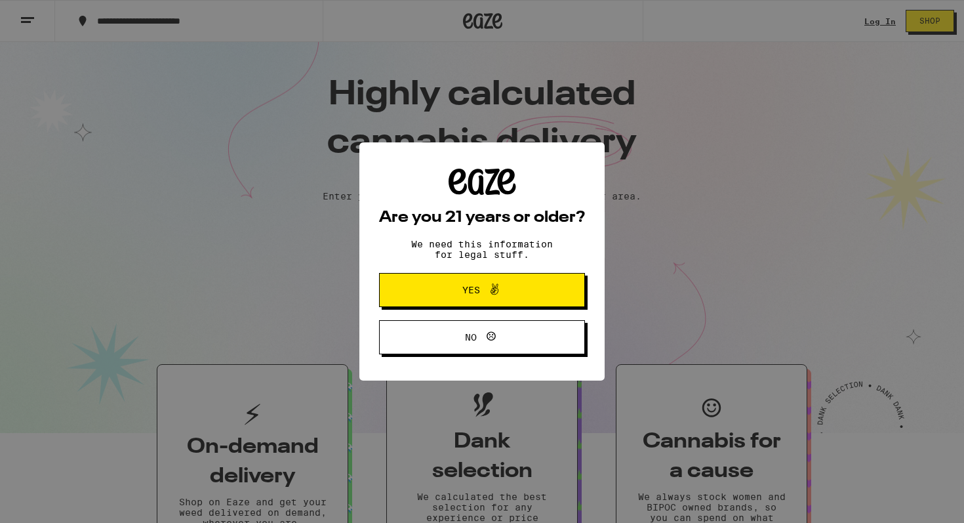
click at [455, 288] on span "Yes" at bounding box center [482, 289] width 100 height 17
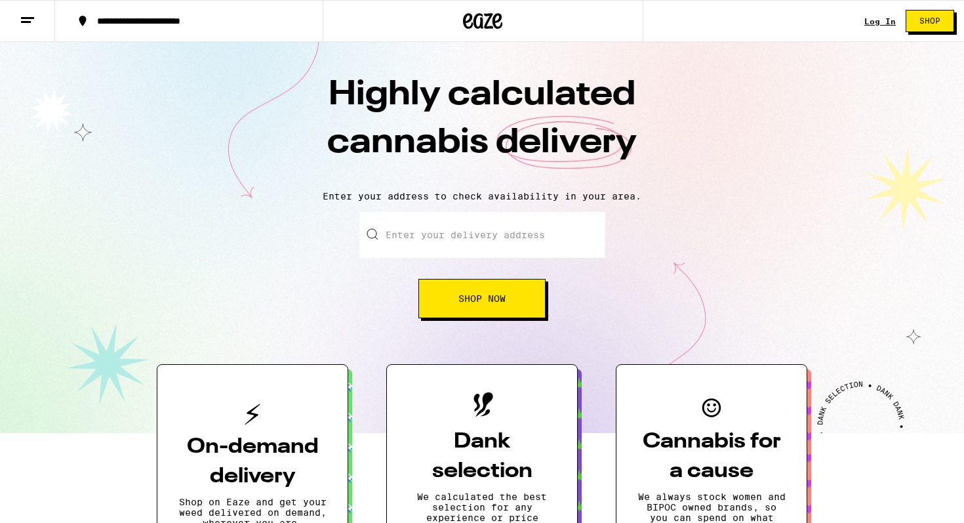
click at [885, 25] on link "Log In" at bounding box center [879, 21] width 31 height 9
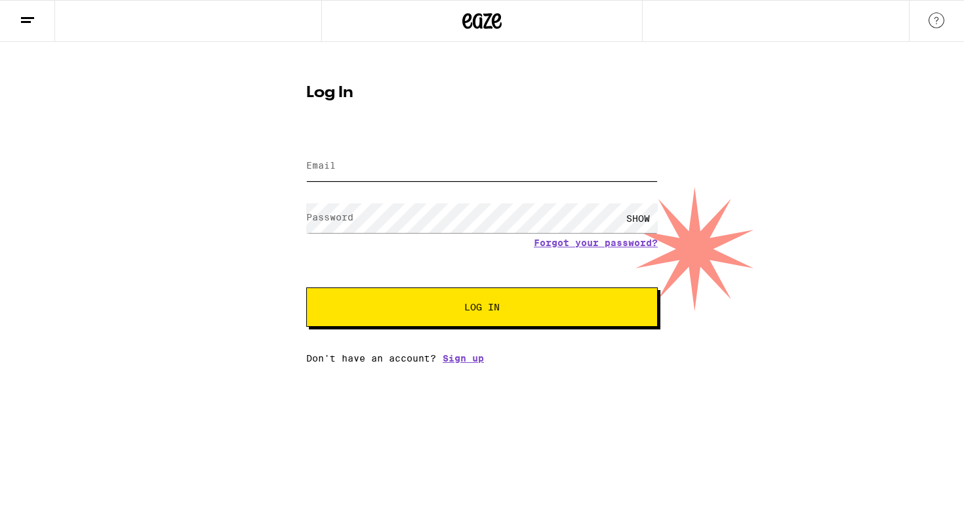
click at [579, 165] on input "Email" at bounding box center [482, 167] width 352 height 30
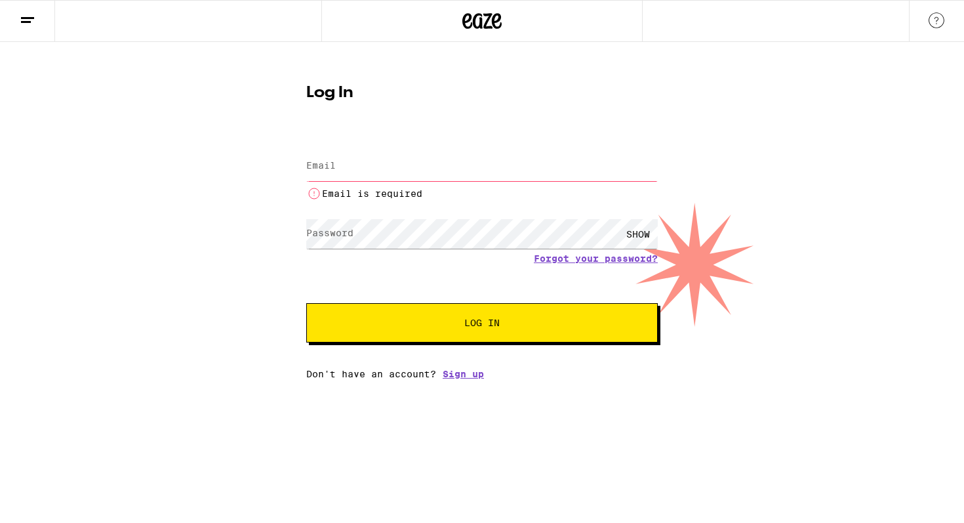
type input "[EMAIL_ADDRESS][DOMAIN_NAME]"
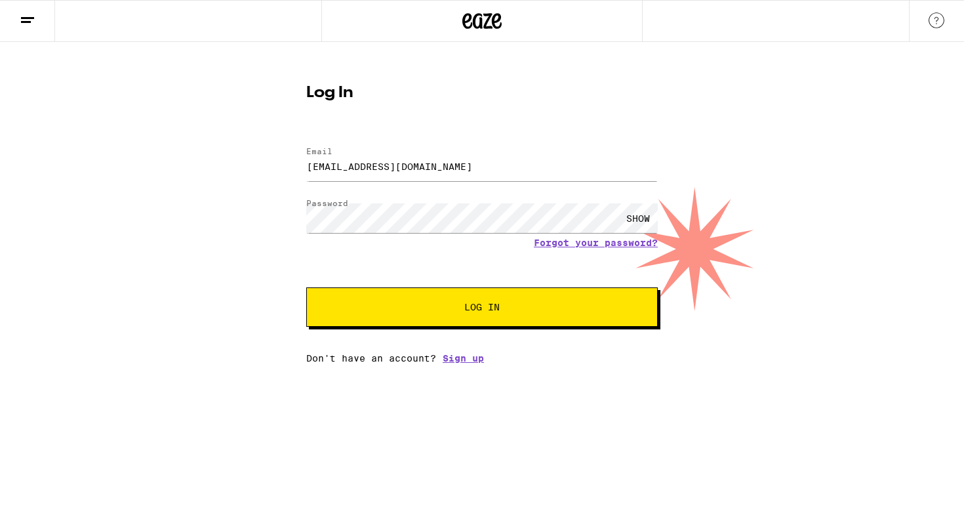
click at [494, 304] on span "Log In" at bounding box center [481, 306] width 35 height 9
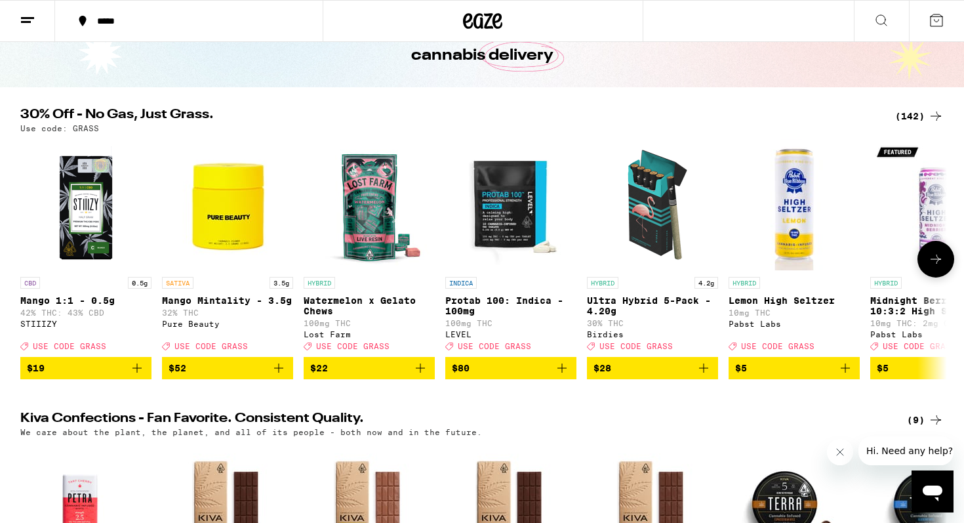
scroll to position [77, 0]
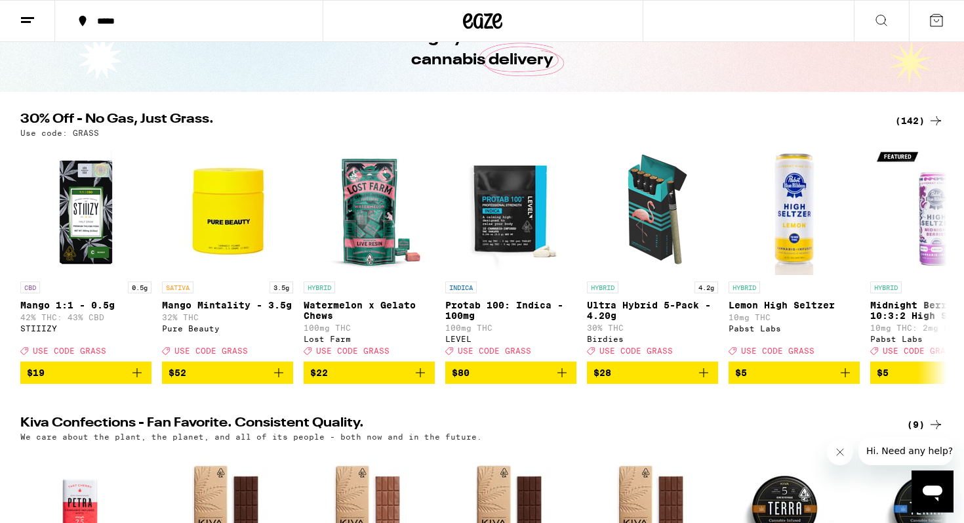
click at [37, 22] on button at bounding box center [27, 21] width 55 height 41
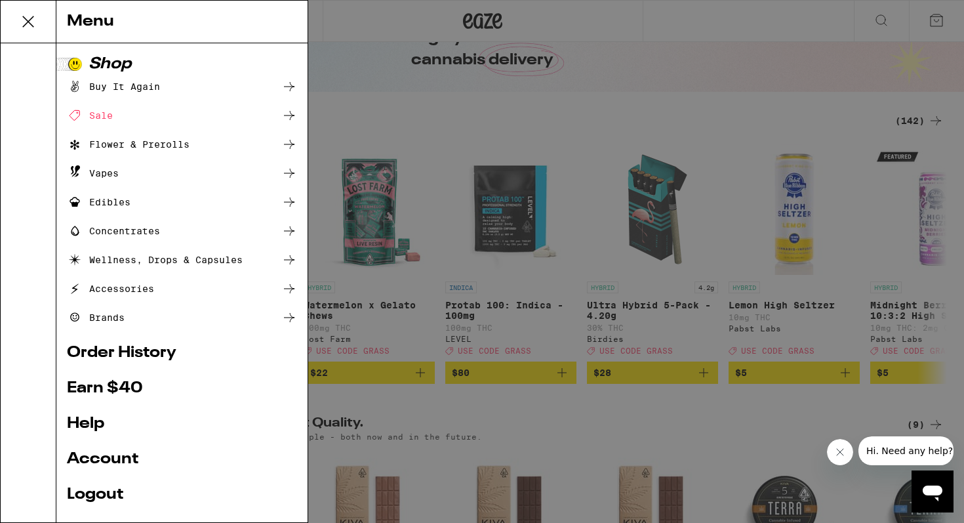
scroll to position [25, 0]
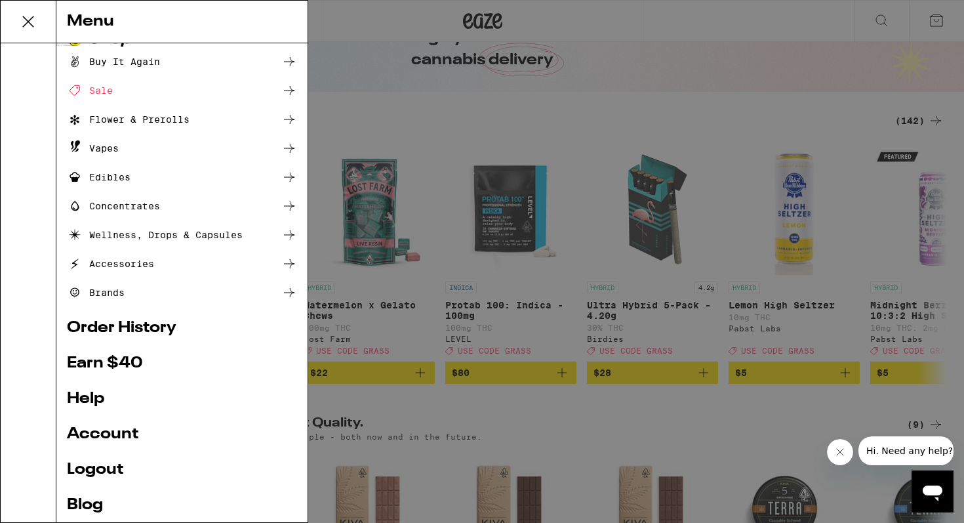
click at [118, 426] on link "Account" at bounding box center [182, 434] width 230 height 16
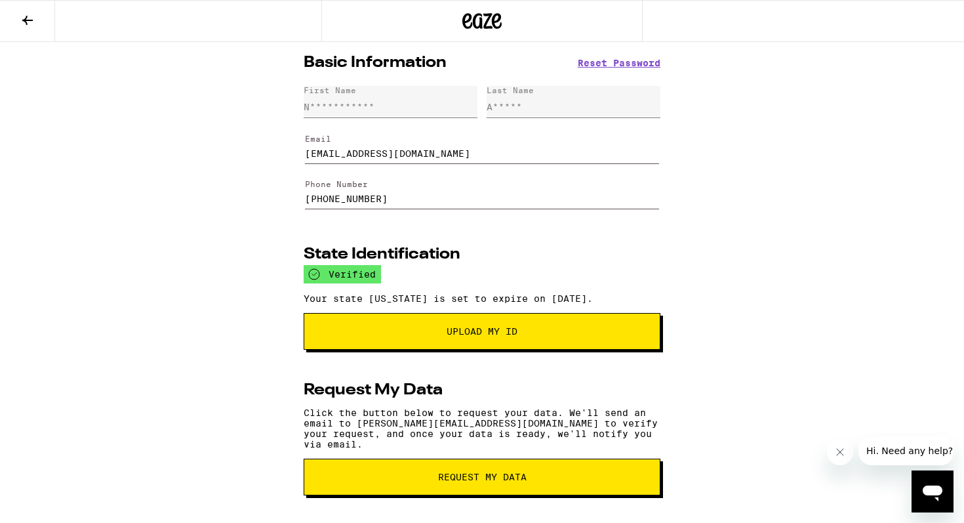
click at [29, 16] on icon at bounding box center [28, 20] width 16 height 16
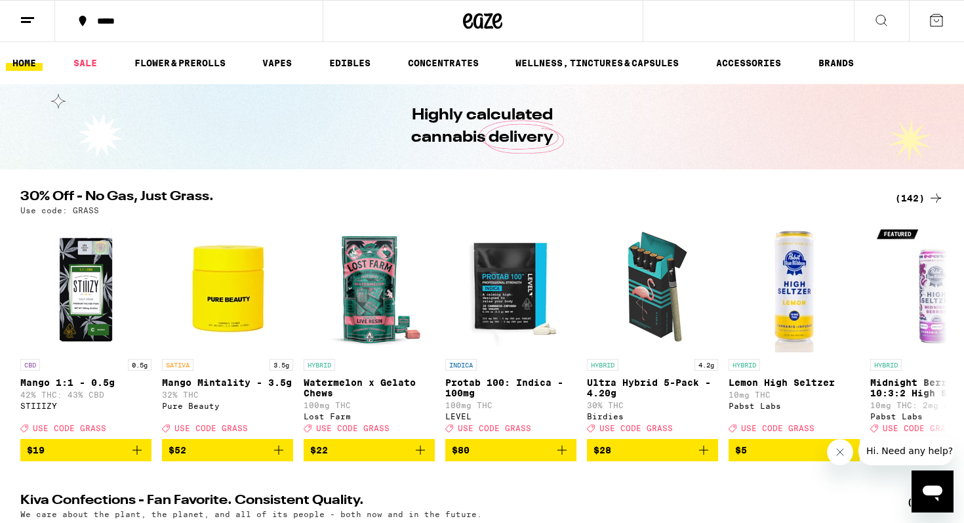
click at [909, 195] on div "(142)" at bounding box center [919, 198] width 49 height 16
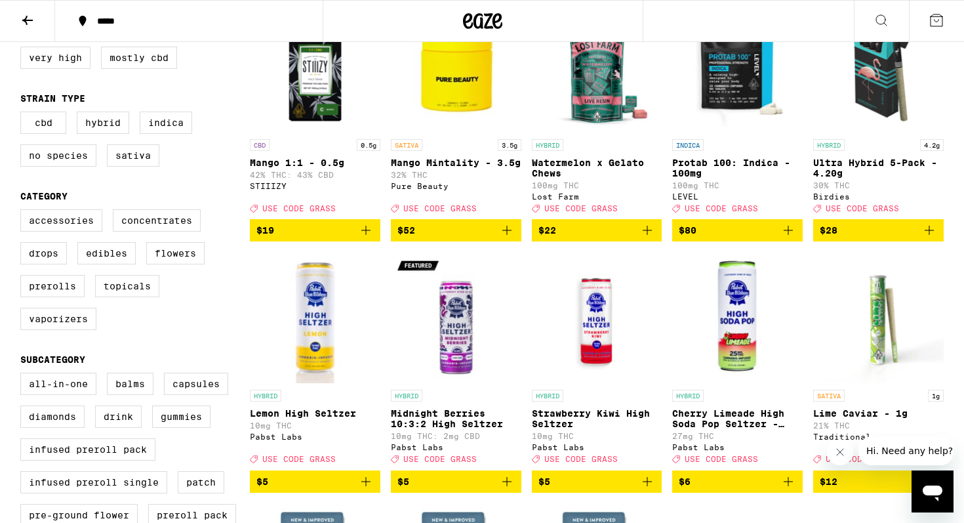
scroll to position [193, 0]
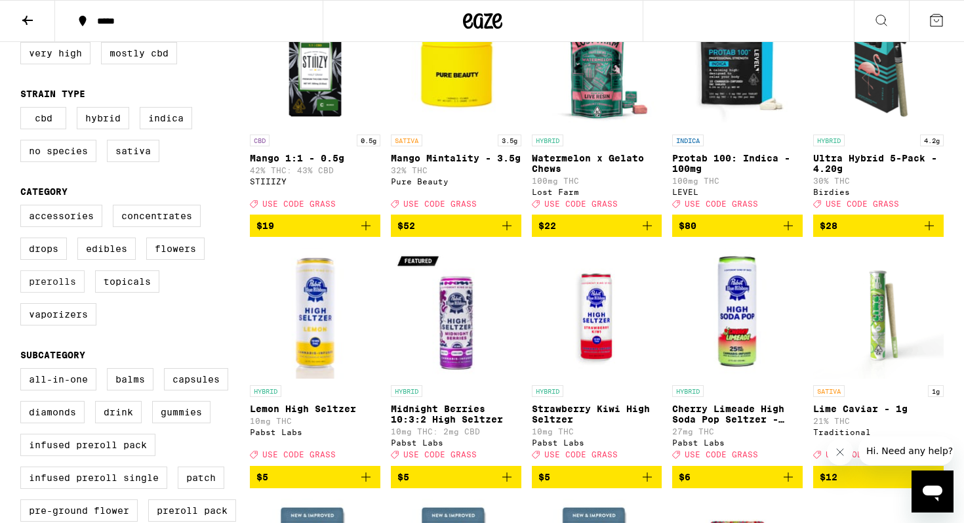
click at [49, 293] on label "Prerolls" at bounding box center [52, 281] width 64 height 22
click at [24, 207] on input "Prerolls" at bounding box center [23, 207] width 1 height 1
checkbox input "true"
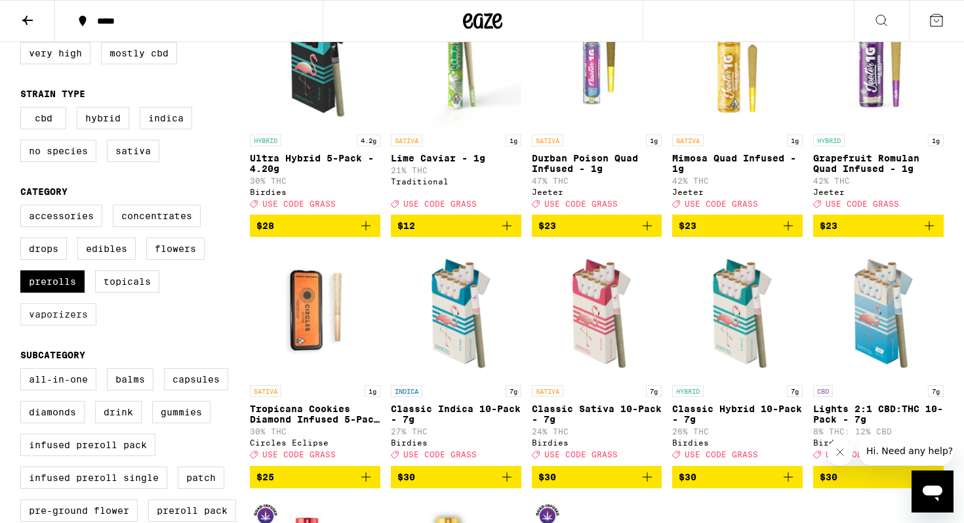
click at [56, 325] on label "Vaporizers" at bounding box center [58, 314] width 76 height 22
click at [24, 207] on input "Vaporizers" at bounding box center [23, 207] width 1 height 1
checkbox input "true"
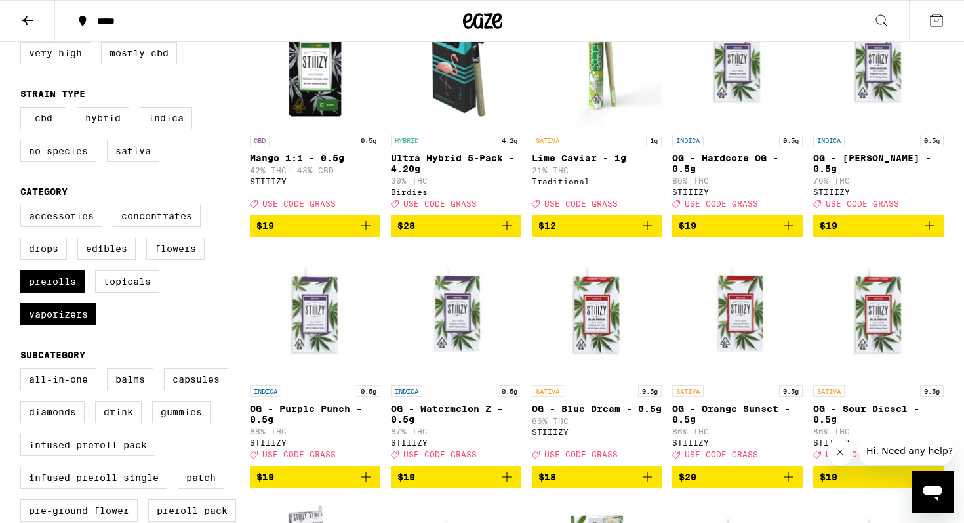
click at [69, 390] on label "All-In-One" at bounding box center [58, 379] width 76 height 22
click at [24, 371] on input "All-In-One" at bounding box center [23, 370] width 1 height 1
checkbox input "true"
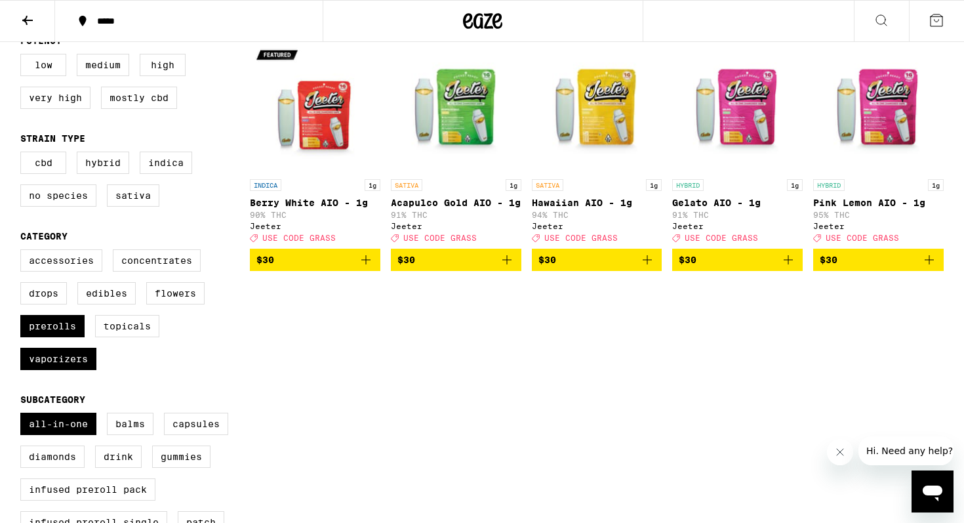
scroll to position [148, 0]
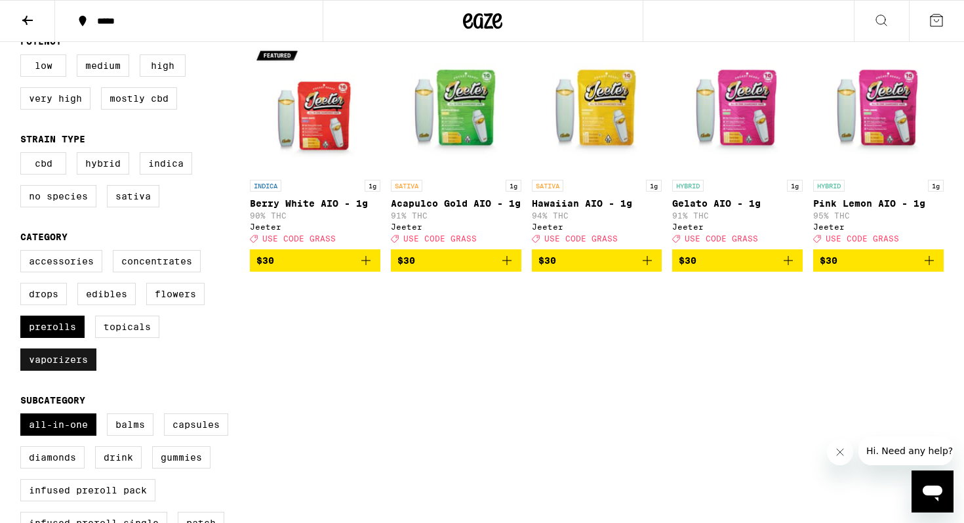
click at [52, 371] on label "Vaporizers" at bounding box center [58, 359] width 76 height 22
click at [24, 253] on input "Vaporizers" at bounding box center [23, 252] width 1 height 1
checkbox input "false"
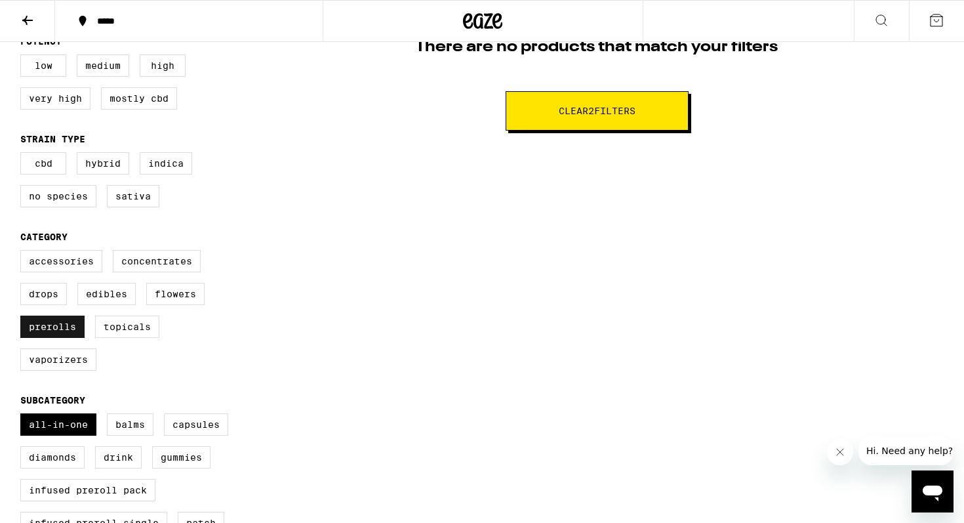
click at [55, 338] on label "Prerolls" at bounding box center [52, 326] width 64 height 22
click at [24, 253] on input "Prerolls" at bounding box center [23, 252] width 1 height 1
checkbox input "false"
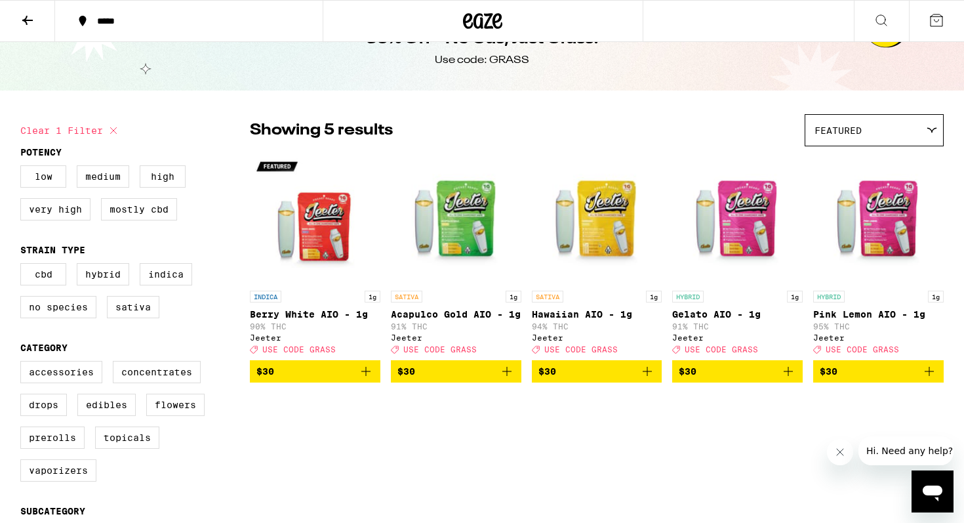
scroll to position [39, 0]
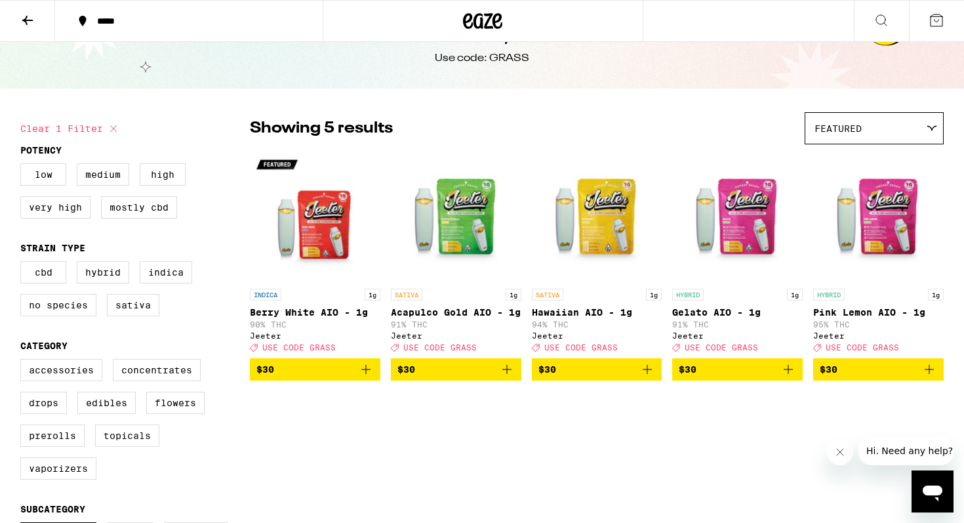
click at [854, 377] on span "$30" at bounding box center [878, 369] width 117 height 16
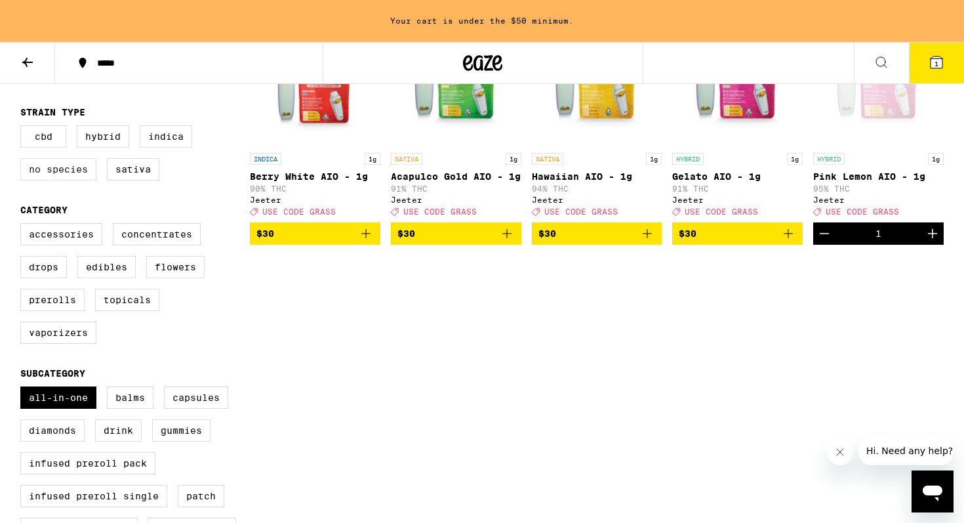
scroll to position [383, 0]
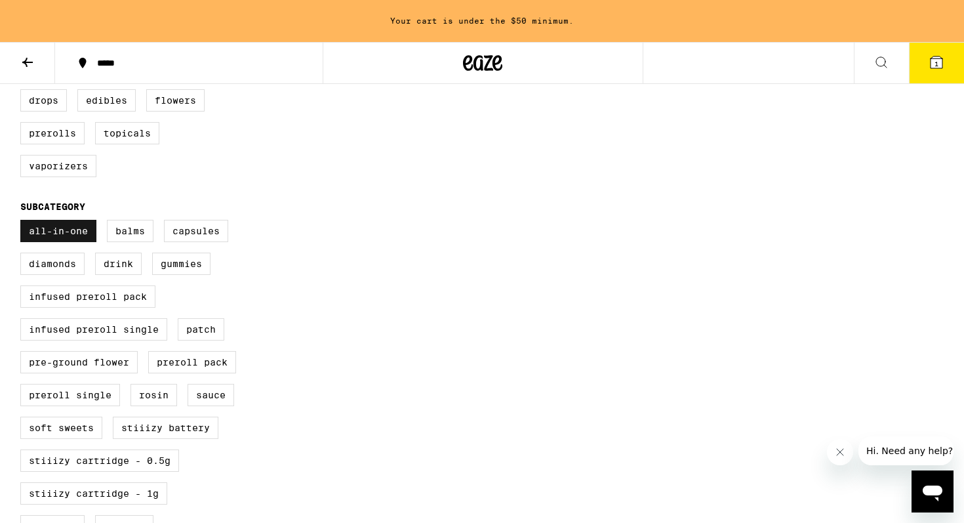
click at [72, 242] on label "All-In-One" at bounding box center [58, 231] width 76 height 22
click at [24, 222] on input "All-In-One" at bounding box center [23, 222] width 1 height 1
checkbox input "false"
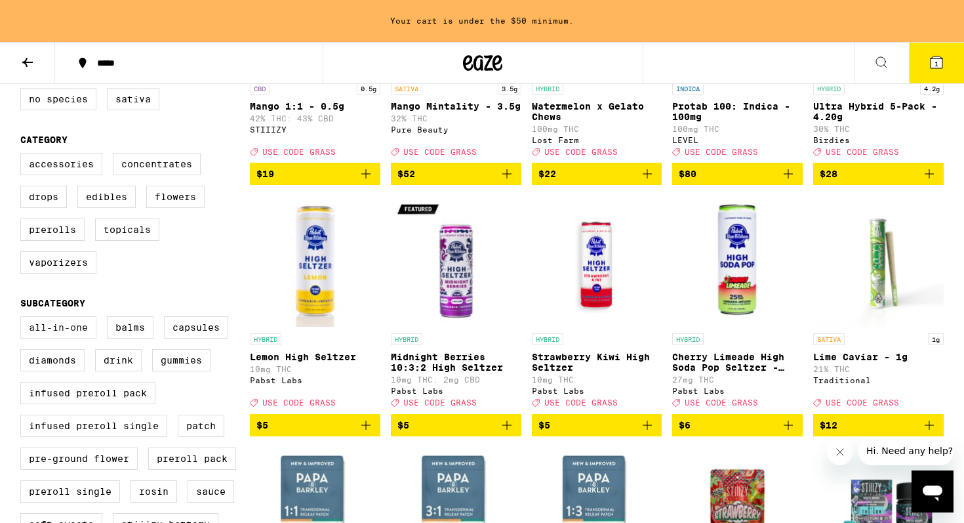
scroll to position [286, 0]
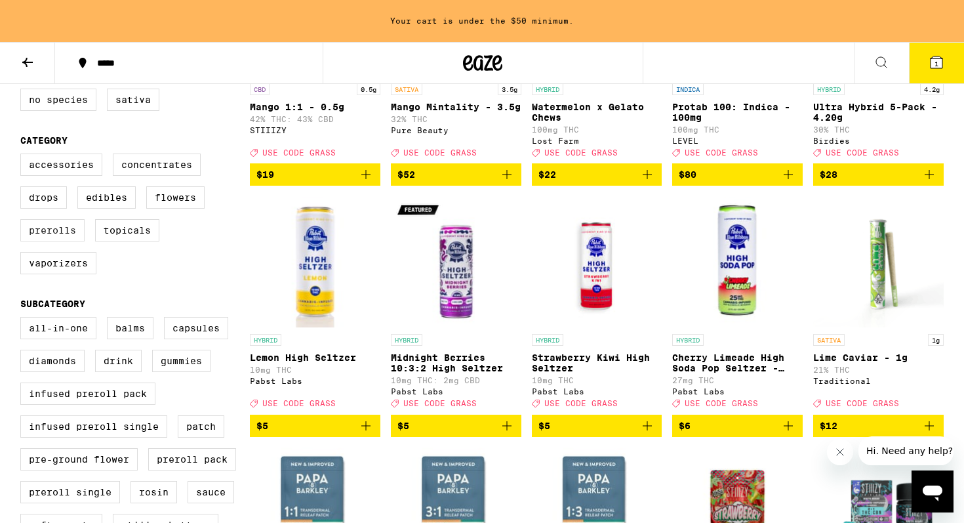
click at [62, 241] on label "Prerolls" at bounding box center [52, 230] width 64 height 22
click at [24, 156] on input "Prerolls" at bounding box center [23, 155] width 1 height 1
checkbox input "true"
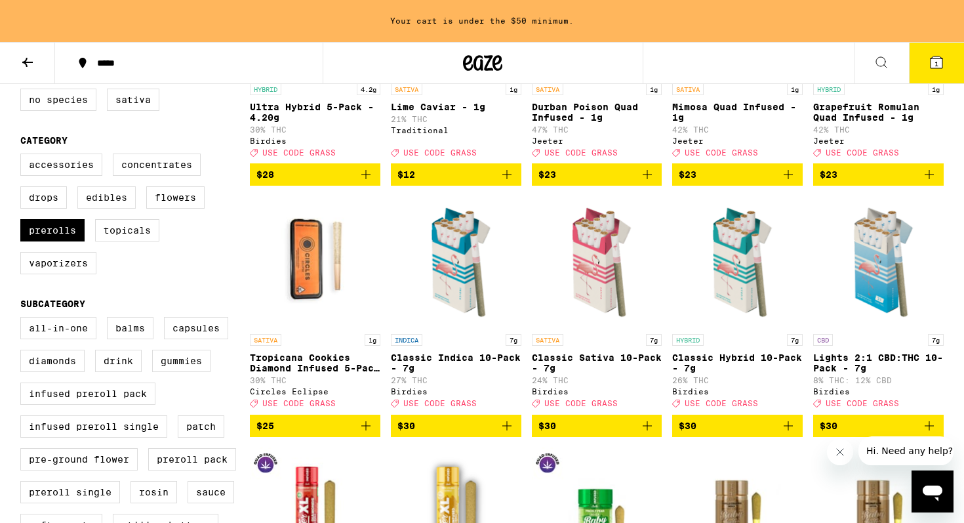
click at [110, 209] on label "Edibles" at bounding box center [106, 197] width 58 height 22
click at [24, 156] on input "Edibles" at bounding box center [23, 155] width 1 height 1
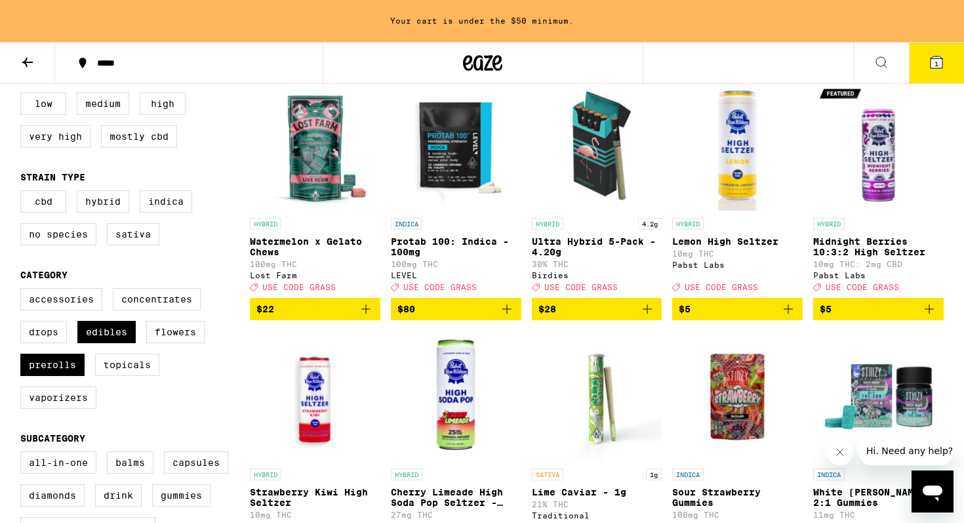
scroll to position [143, 0]
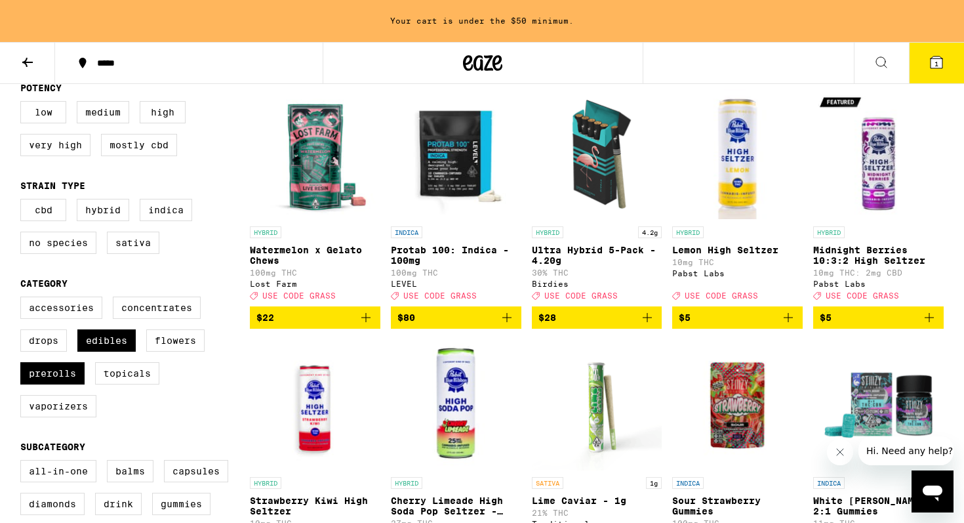
click at [731, 171] on img "Open page for Lemon High Seltzer from Pabst Labs" at bounding box center [737, 154] width 131 height 131
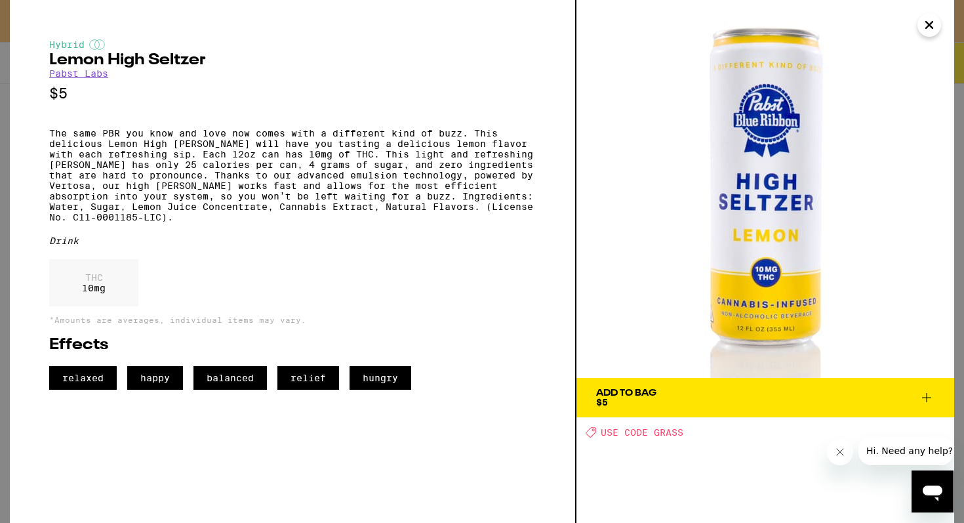
click at [931, 31] on icon "Close" at bounding box center [929, 25] width 16 height 20
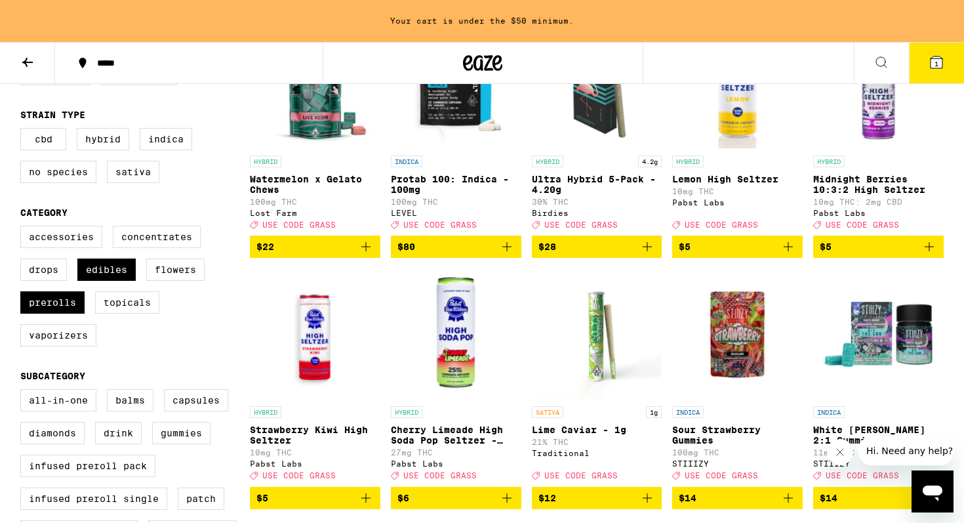
scroll to position [216, 0]
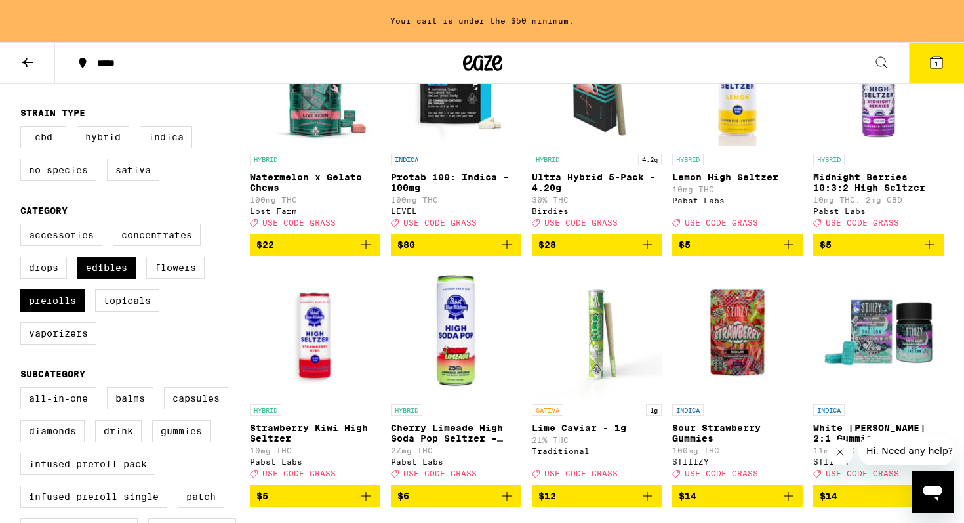
click at [718, 253] on span "$5" at bounding box center [737, 245] width 117 height 16
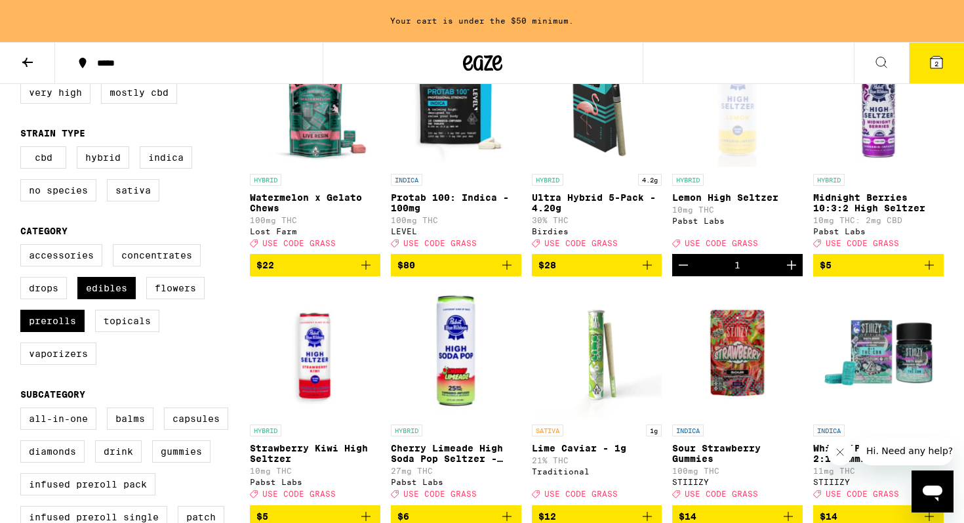
scroll to position [314, 0]
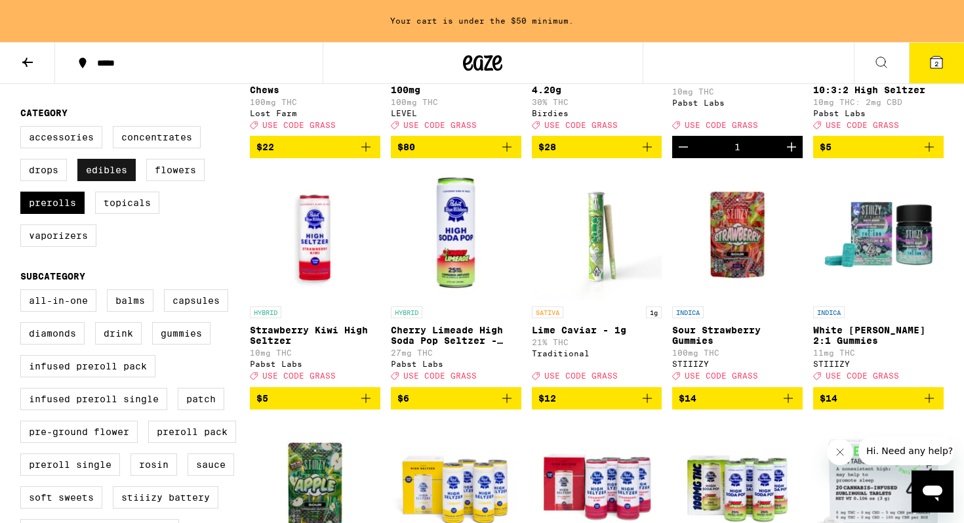
click at [103, 174] on label "Edibles" at bounding box center [106, 170] width 58 height 22
click at [24, 129] on input "Edibles" at bounding box center [23, 128] width 1 height 1
checkbox input "false"
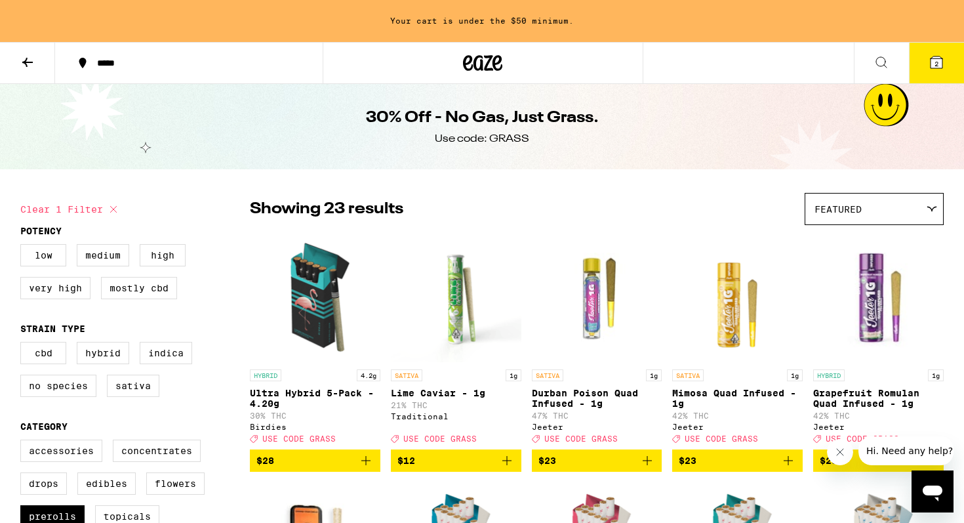
click at [878, 215] on div "Featured" at bounding box center [874, 208] width 138 height 31
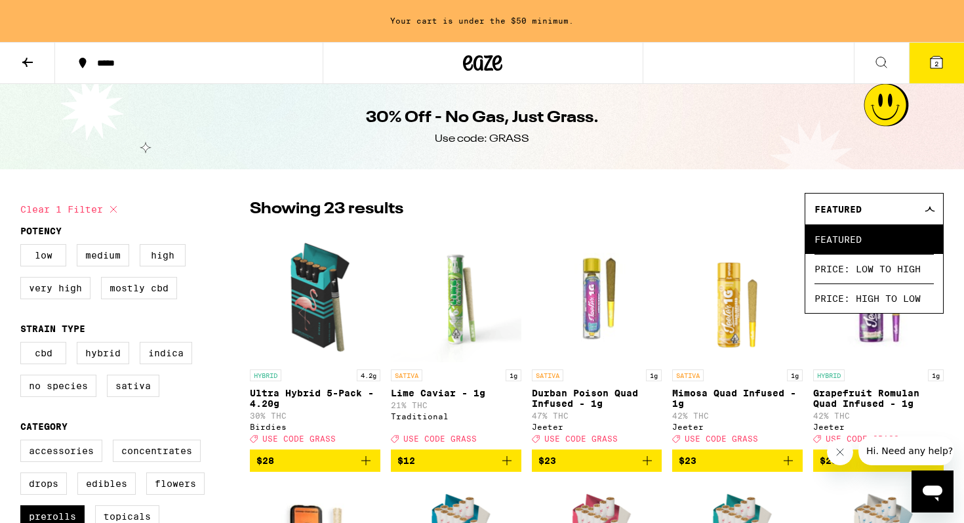
click at [878, 215] on div "Featured" at bounding box center [874, 208] width 138 height 31
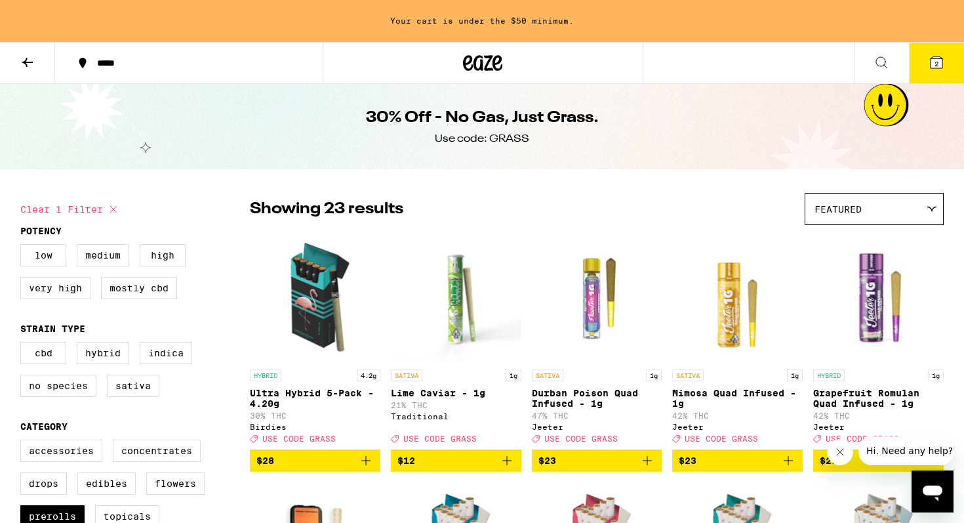
click at [279, 468] on span "$28" at bounding box center [314, 461] width 117 height 16
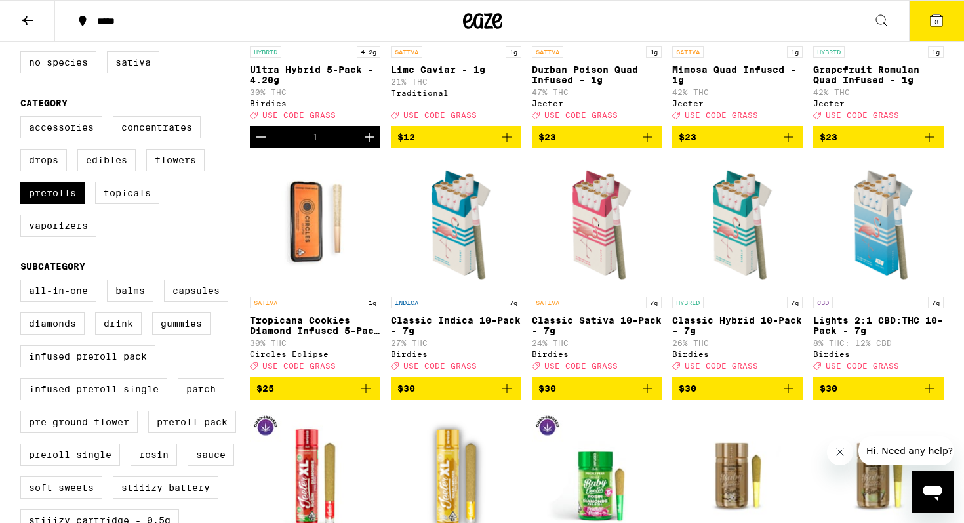
scroll to position [282, 0]
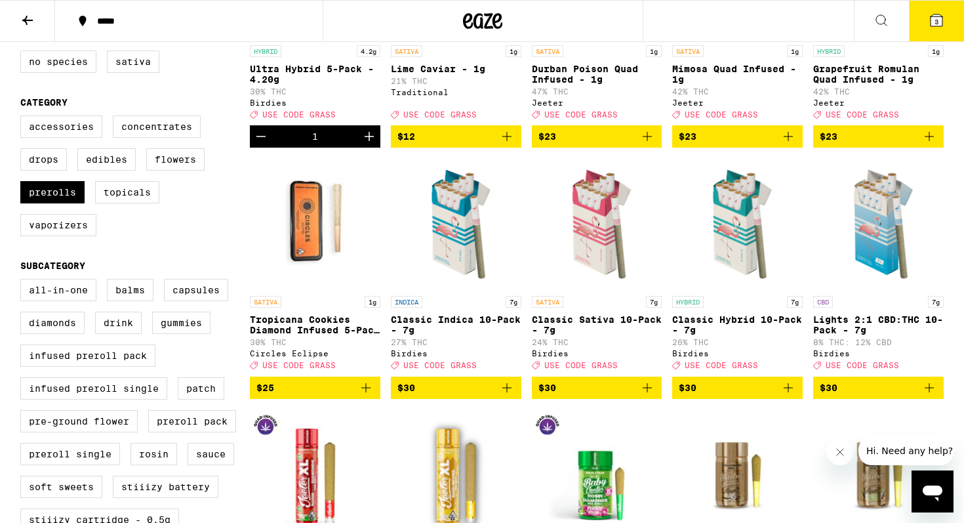
click at [508, 395] on icon "Add to bag" at bounding box center [507, 388] width 16 height 16
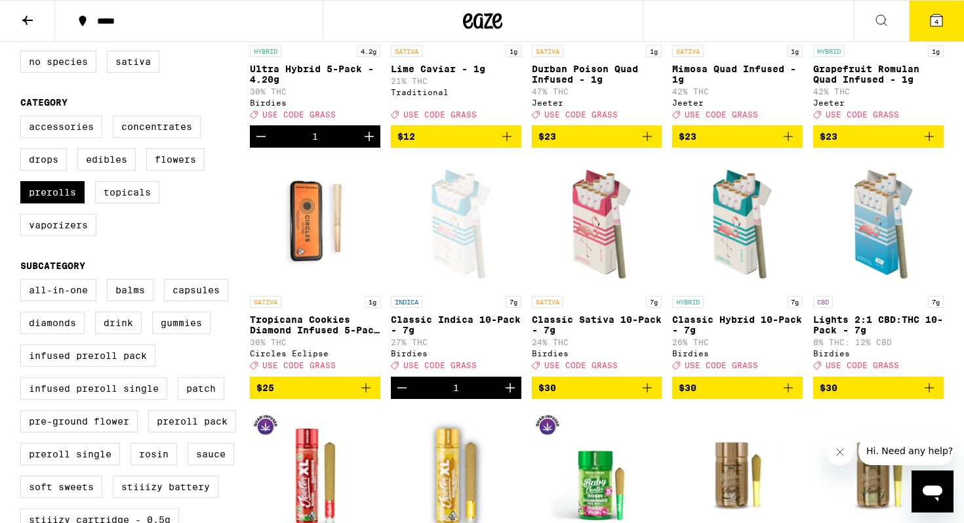
click at [546, 393] on span "$30" at bounding box center [547, 387] width 18 height 10
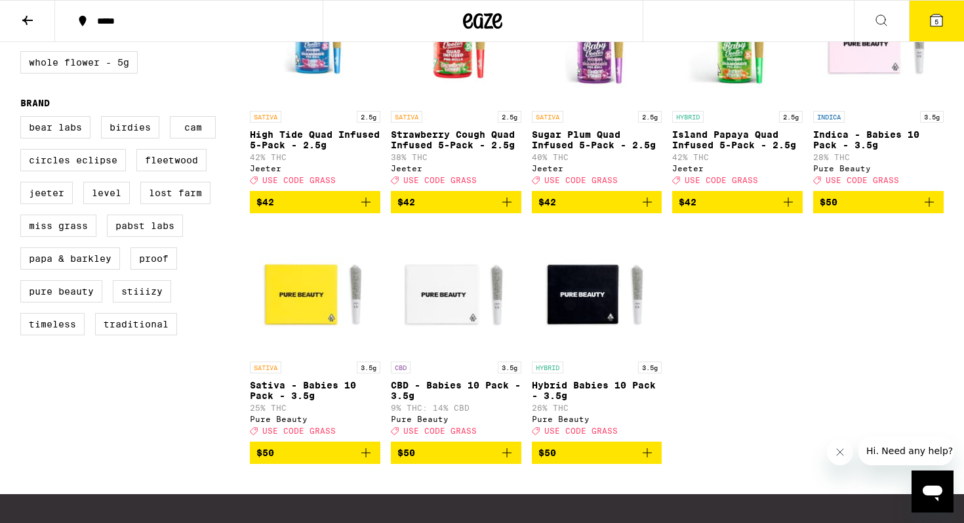
scroll to position [972, 0]
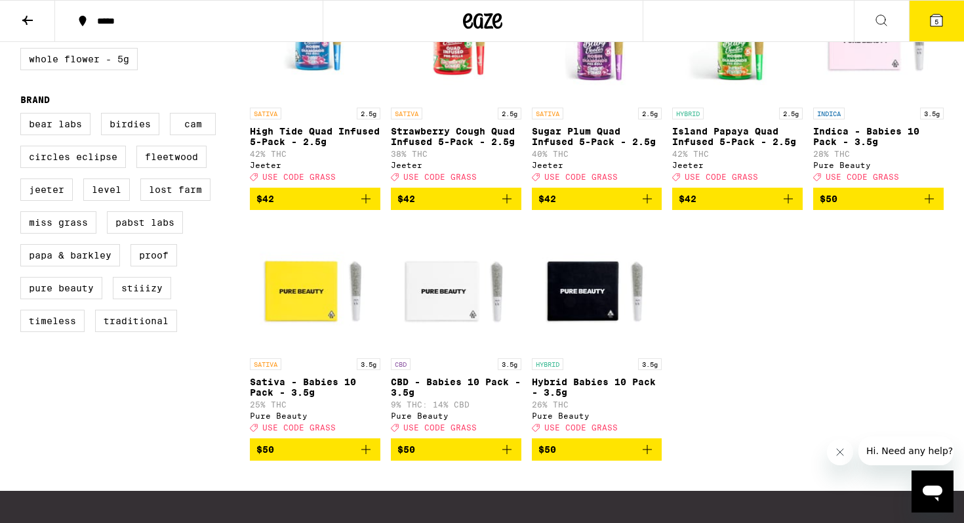
click at [860, 207] on span "$50" at bounding box center [878, 199] width 117 height 16
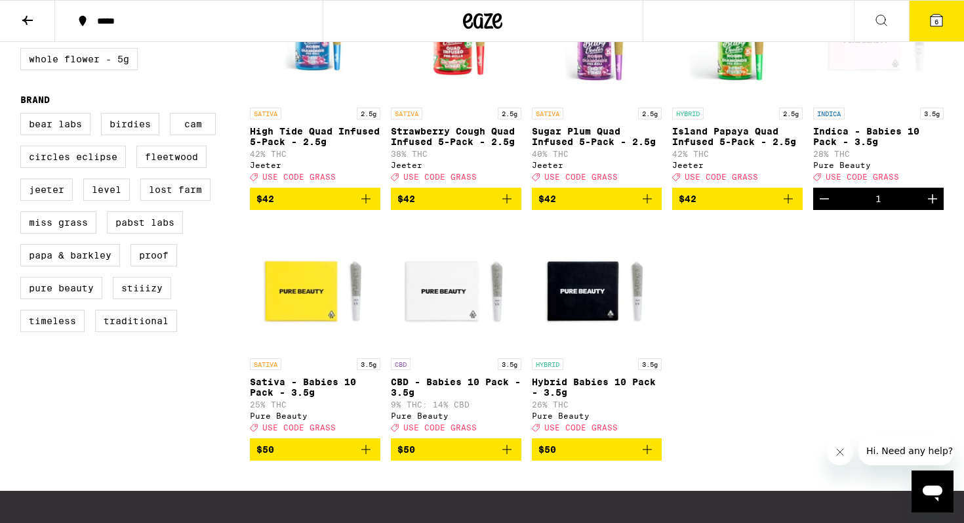
click at [830, 207] on icon "Decrement" at bounding box center [825, 199] width 16 height 16
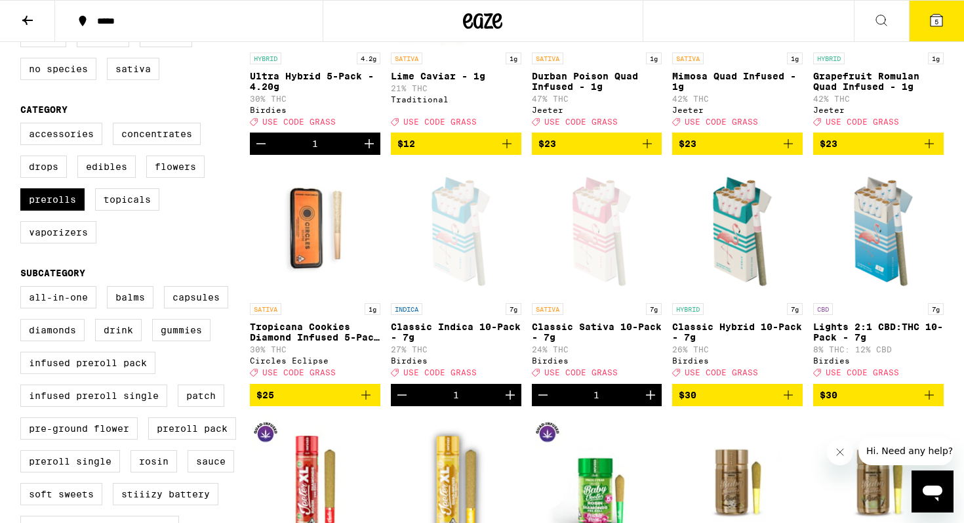
scroll to position [277, 0]
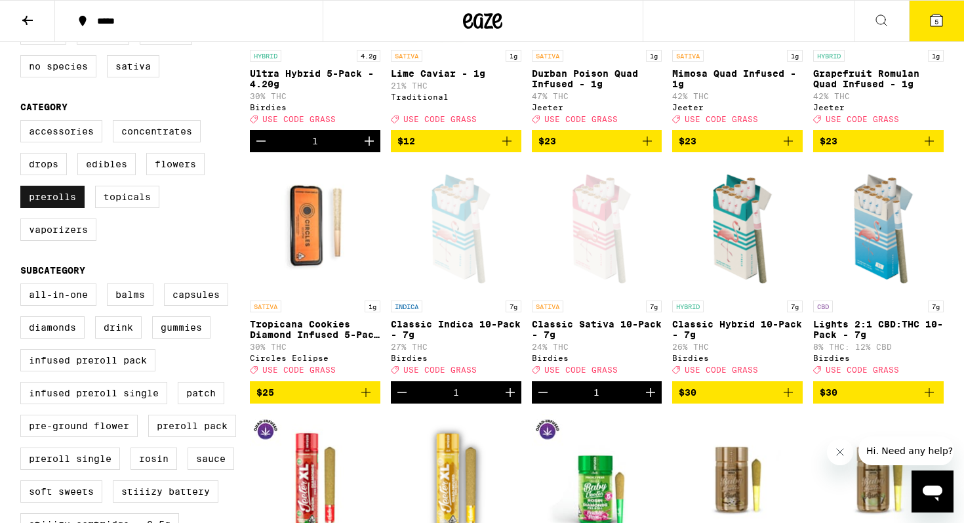
click at [75, 208] on label "Prerolls" at bounding box center [52, 197] width 64 height 22
click at [24, 123] on input "Prerolls" at bounding box center [23, 122] width 1 height 1
checkbox input "false"
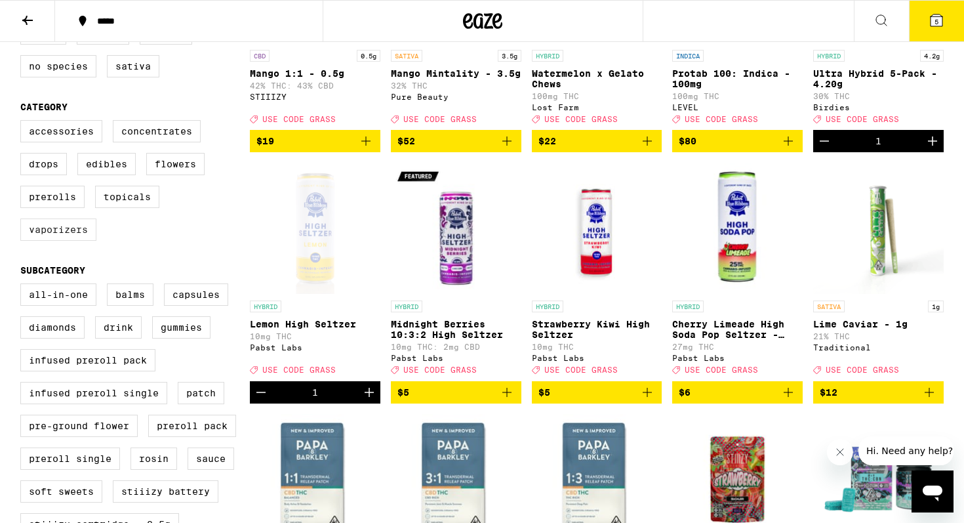
click at [75, 239] on label "Vaporizers" at bounding box center [58, 229] width 76 height 22
click at [24, 123] on input "Vaporizers" at bounding box center [23, 122] width 1 height 1
checkbox input "true"
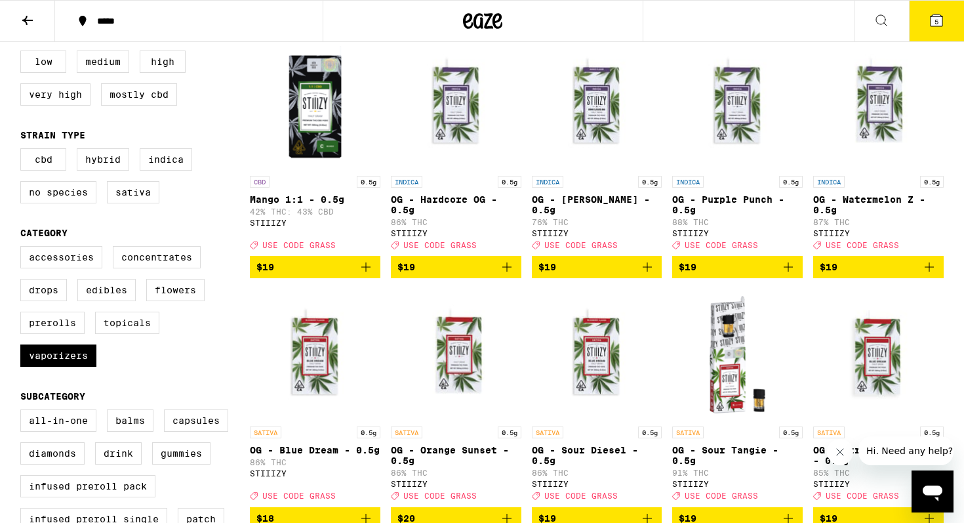
scroll to position [142, 0]
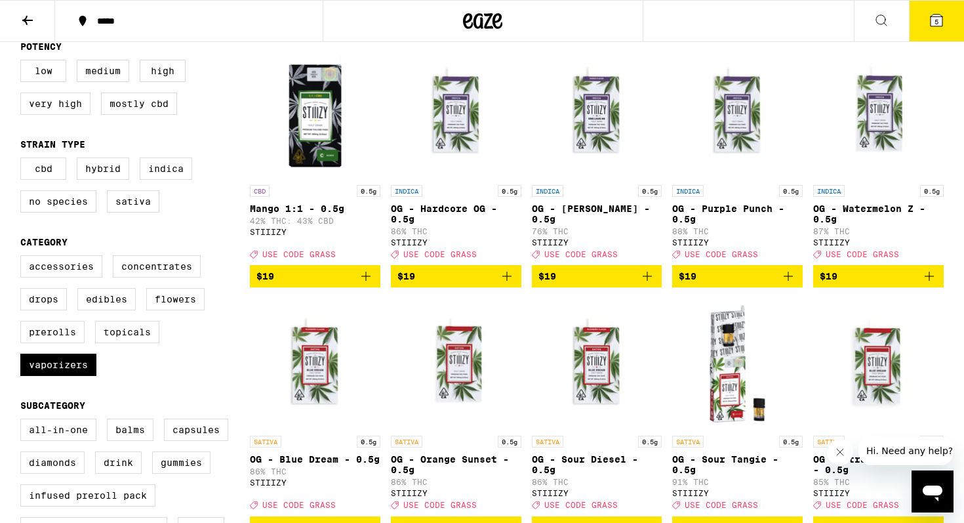
click at [475, 284] on span "$19" at bounding box center [455, 276] width 117 height 16
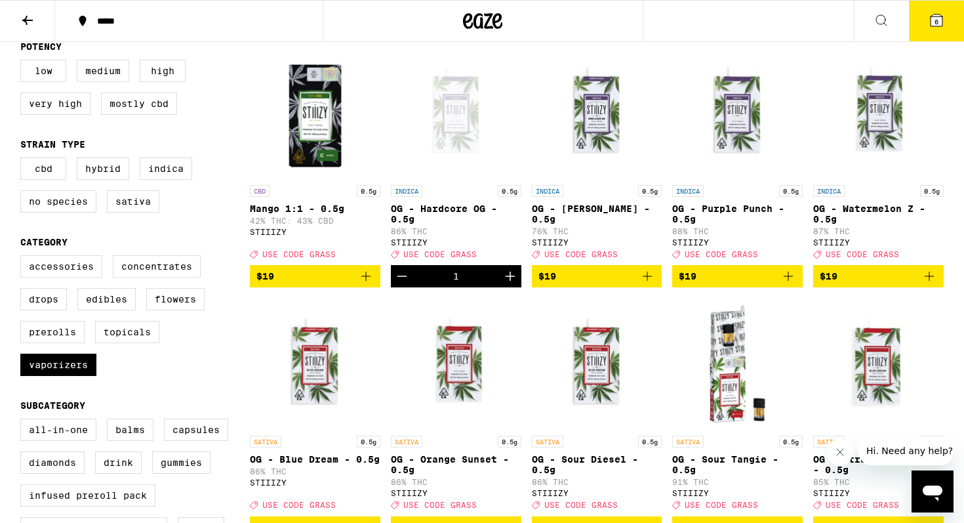
click at [731, 284] on span "$19" at bounding box center [737, 276] width 117 height 16
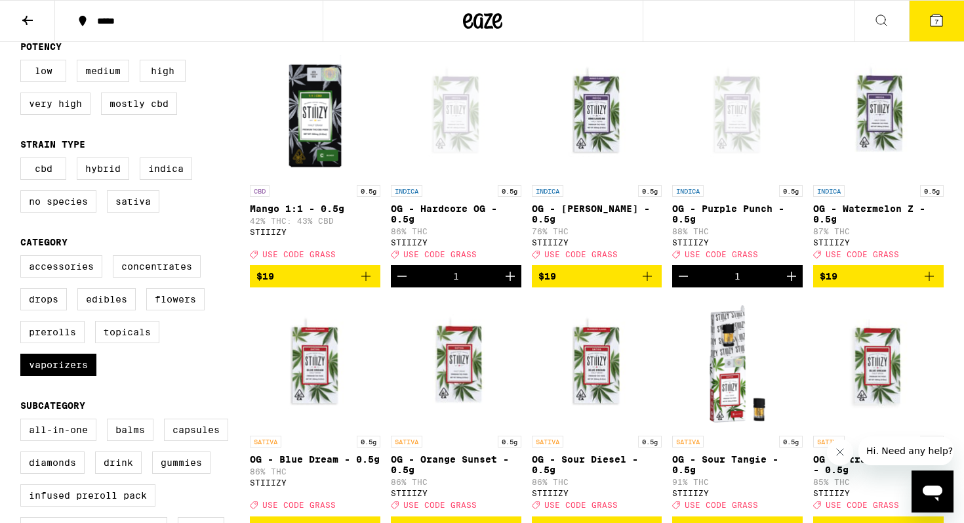
click at [854, 284] on span "$19" at bounding box center [878, 276] width 117 height 16
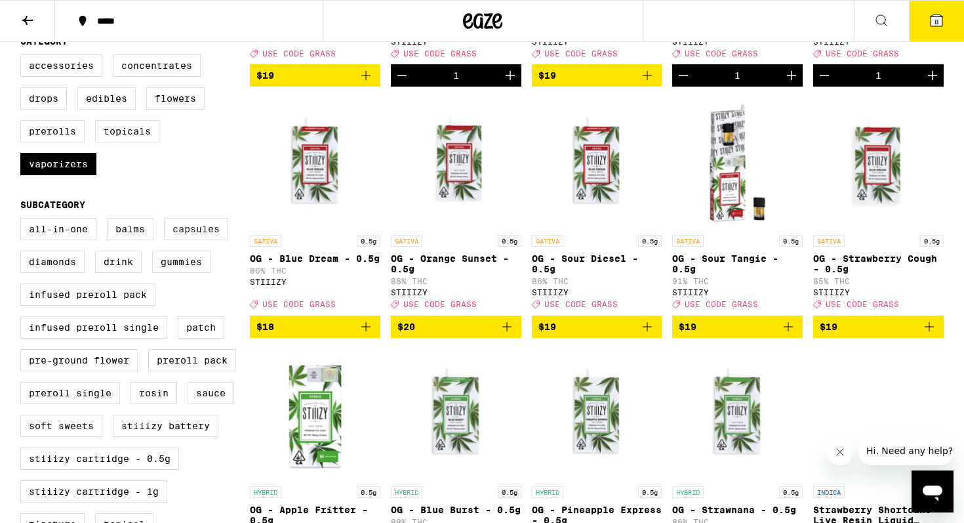
scroll to position [347, 0]
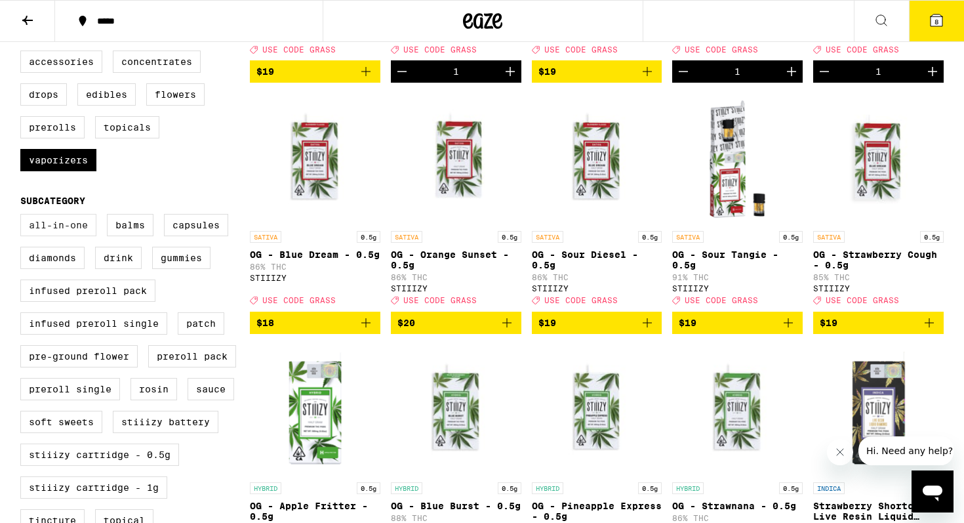
click at [65, 236] on label "All-In-One" at bounding box center [58, 225] width 76 height 22
click at [24, 216] on input "All-In-One" at bounding box center [23, 216] width 1 height 1
checkbox input "true"
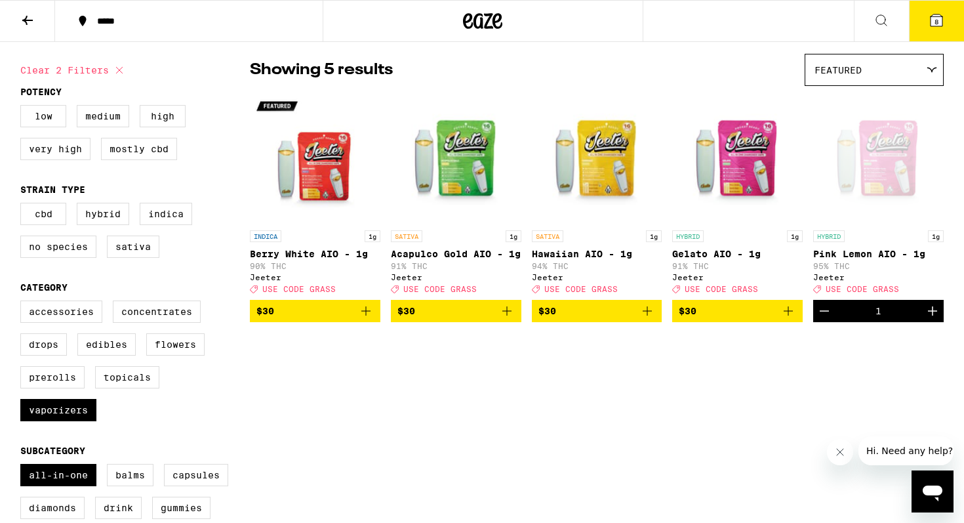
scroll to position [96, 0]
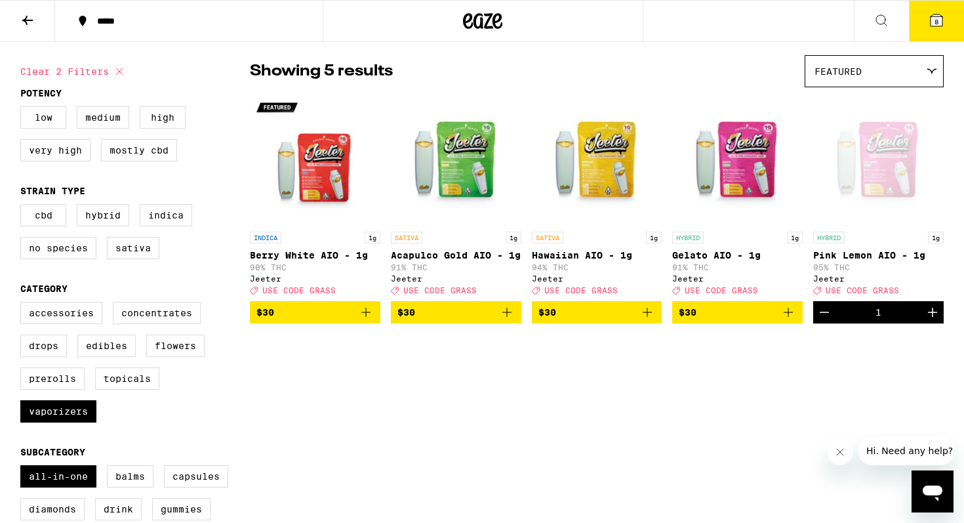
click at [310, 320] on span "$30" at bounding box center [314, 312] width 117 height 16
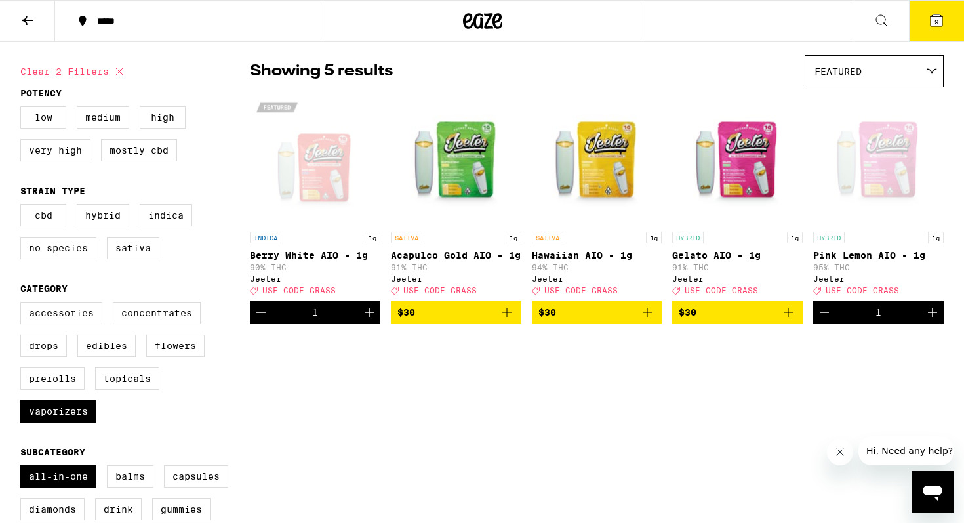
click at [928, 29] on button "9" at bounding box center [936, 21] width 55 height 41
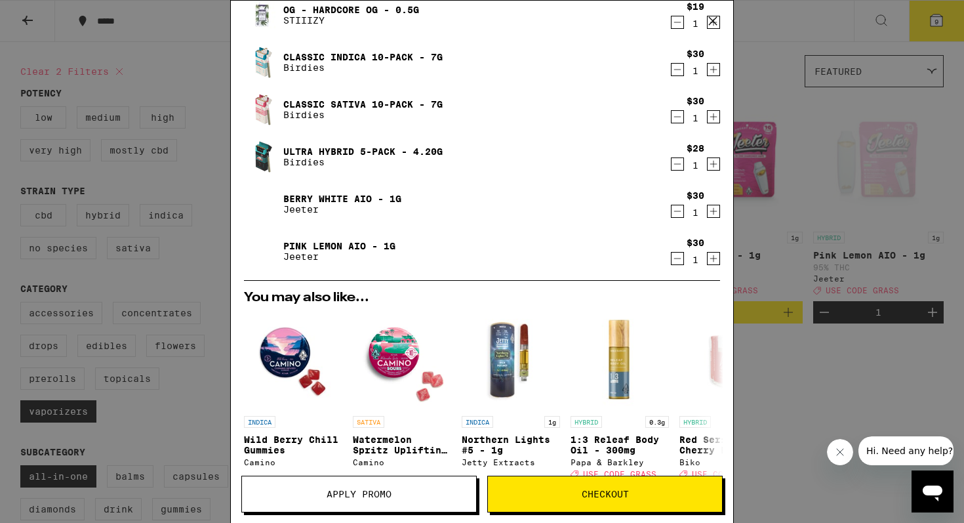
scroll to position [432, 0]
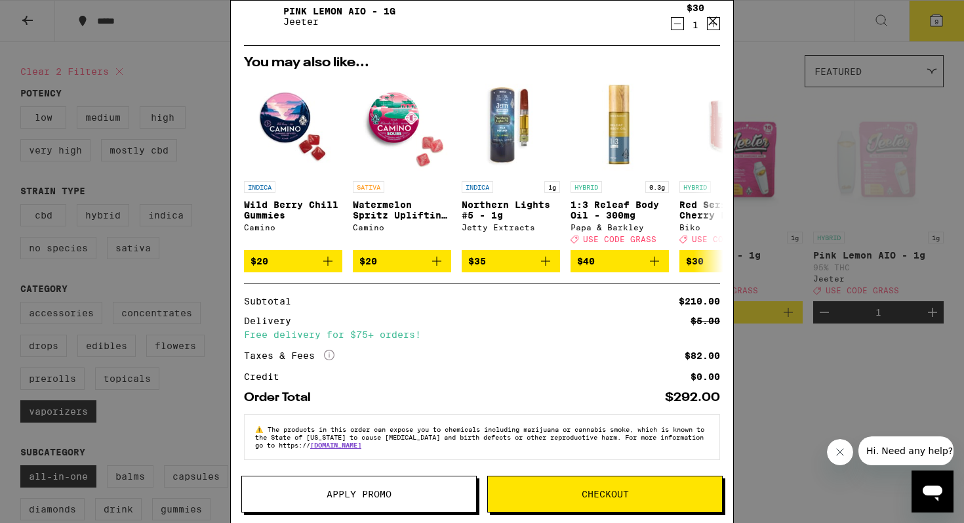
click at [407, 487] on button "Apply Promo" at bounding box center [358, 493] width 235 height 37
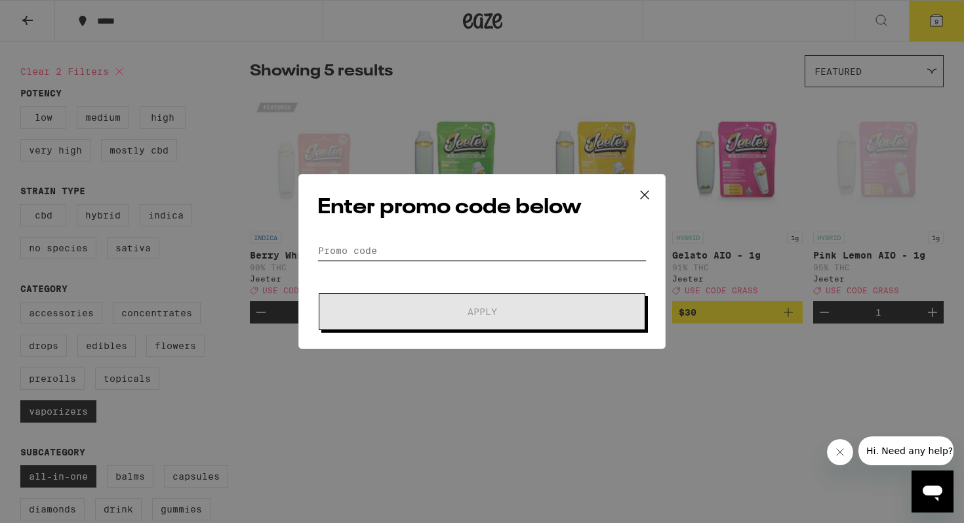
click at [434, 255] on input "Promo Code" at bounding box center [481, 251] width 329 height 20
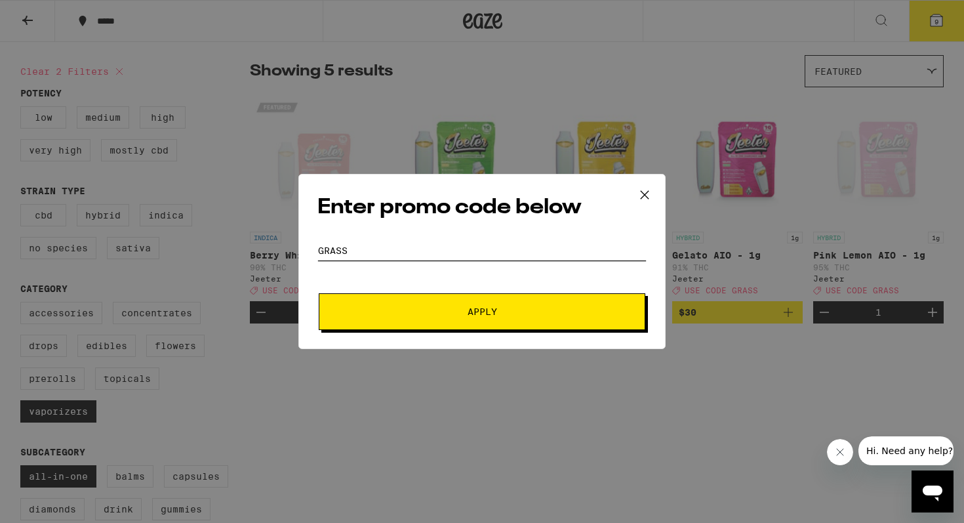
type input "grass"
click at [319, 293] on button "Apply" at bounding box center [482, 311] width 327 height 37
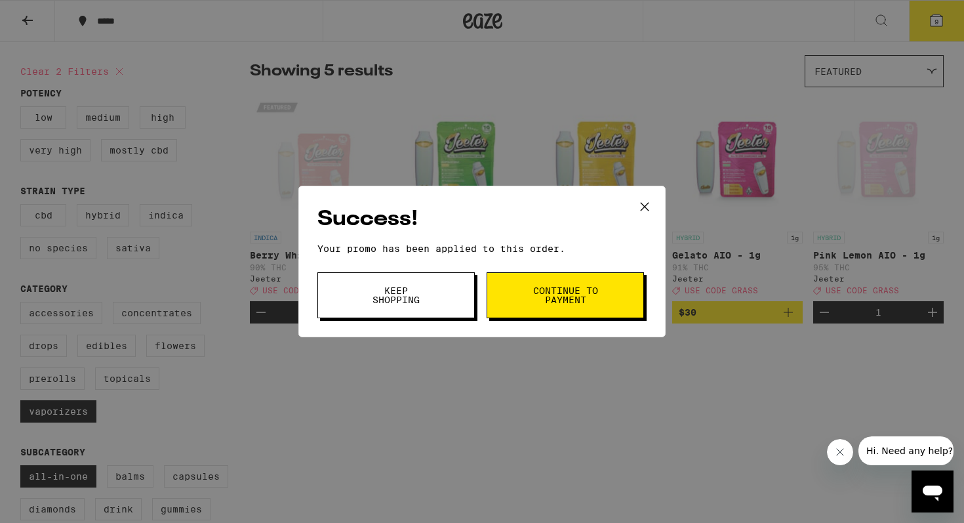
click at [573, 268] on div "Success! Your promo has been applied to this order. Promo Code grass Keep Shopp…" at bounding box center [481, 262] width 367 height 152
click at [573, 279] on button "Continue to payment" at bounding box center [565, 295] width 157 height 46
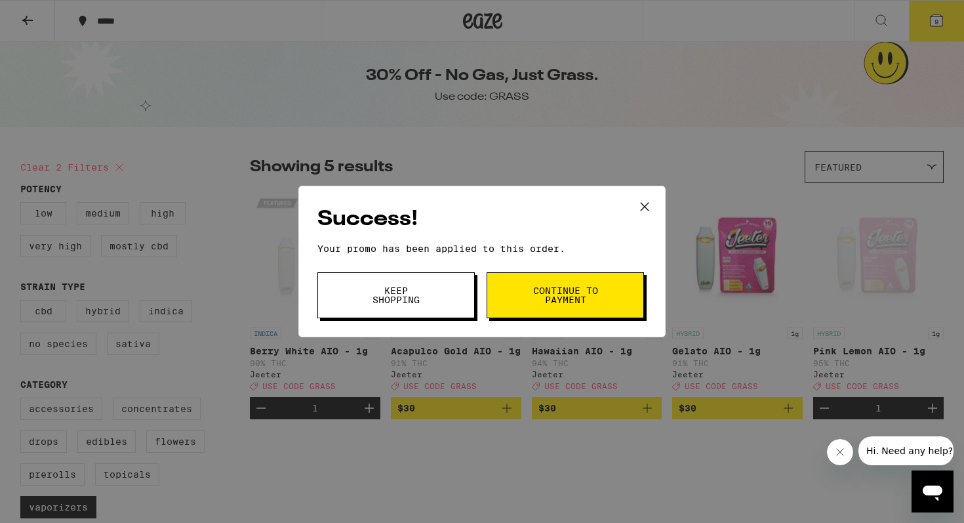
click at [644, 205] on icon at bounding box center [645, 207] width 8 height 8
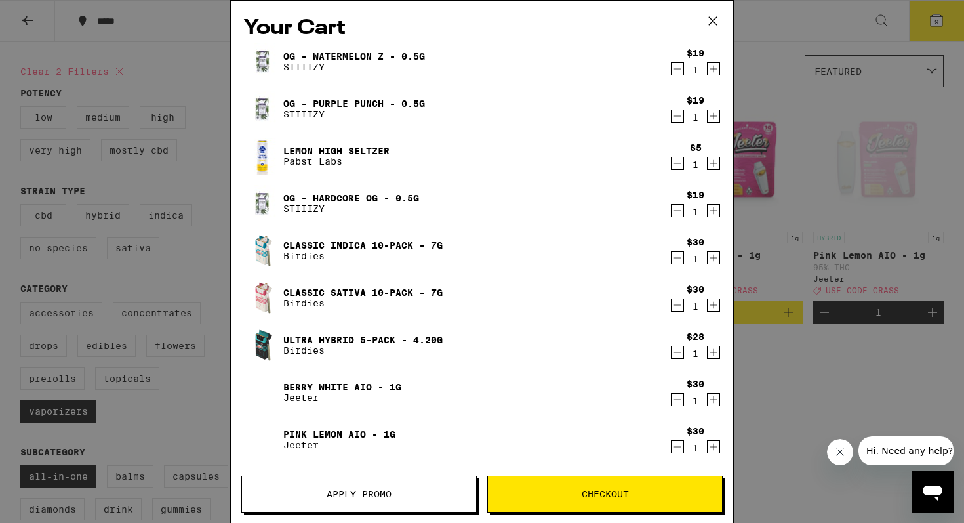
click at [680, 69] on icon "Decrement" at bounding box center [677, 69] width 7 height 0
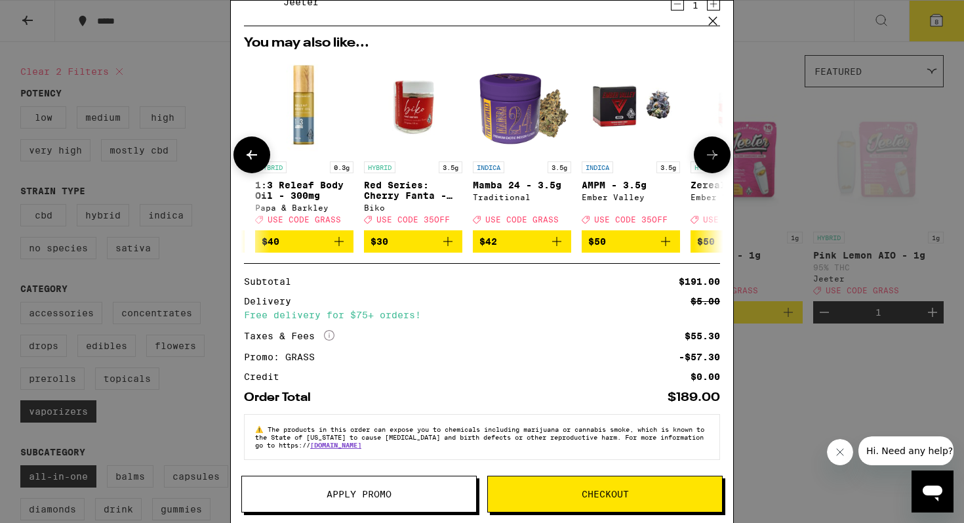
scroll to position [0, 354]
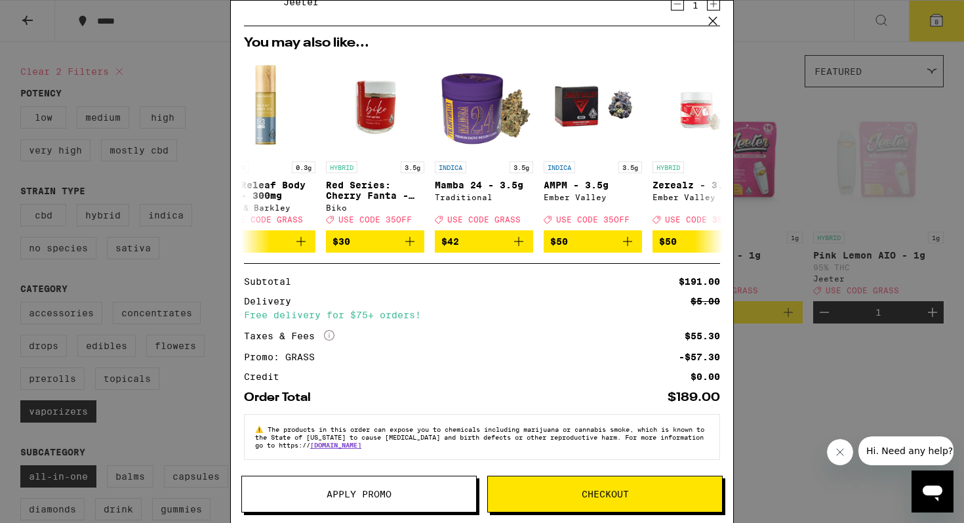
click at [718, 27] on icon at bounding box center [713, 21] width 20 height 20
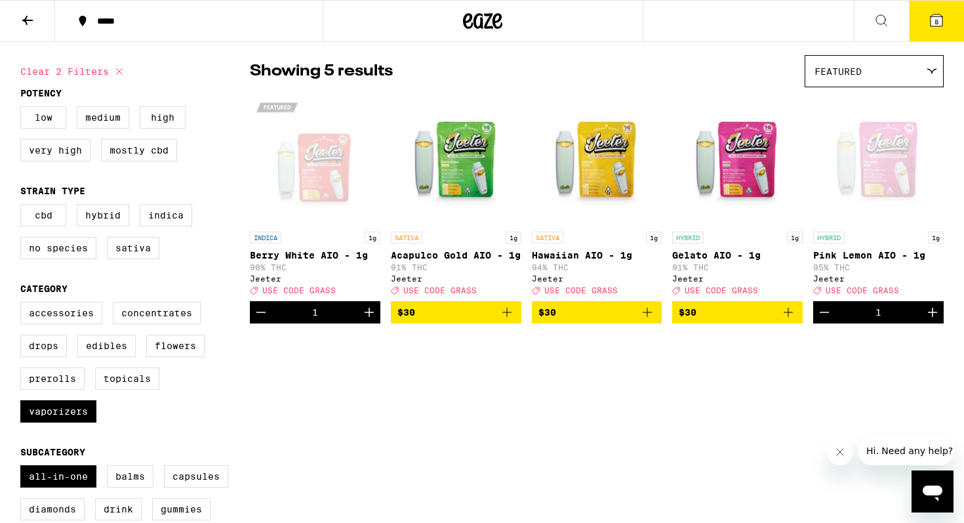
click at [27, 20] on icon at bounding box center [27, 20] width 10 height 9
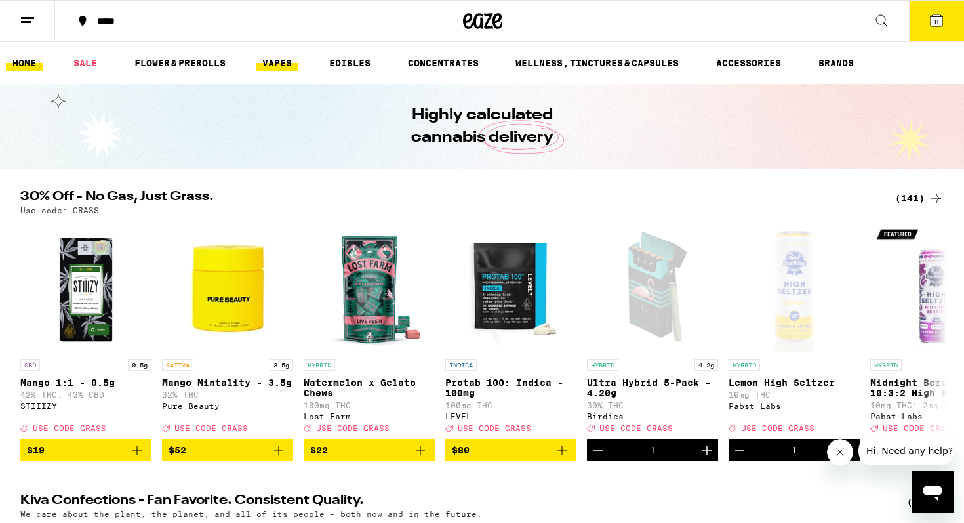
click at [281, 62] on link "VAPES" at bounding box center [277, 63] width 43 height 16
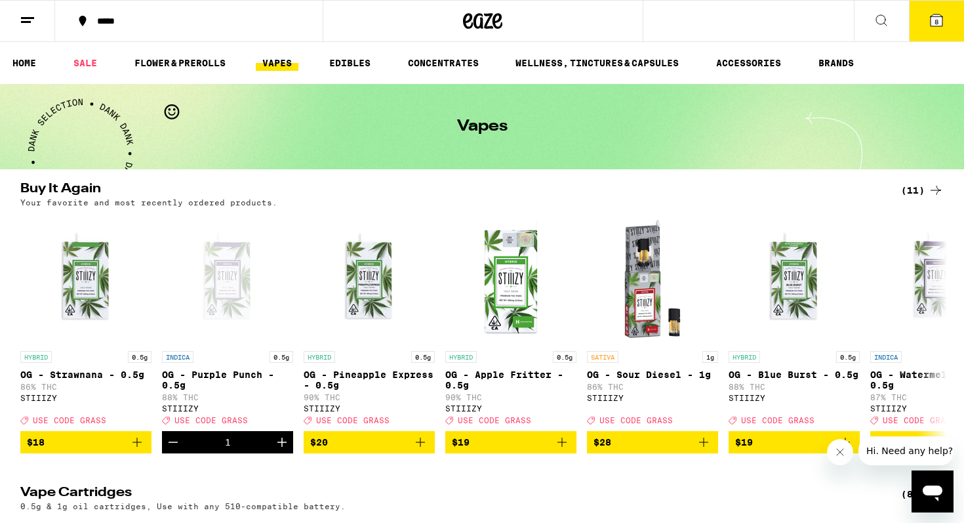
click at [915, 186] on div "(11)" at bounding box center [922, 190] width 43 height 16
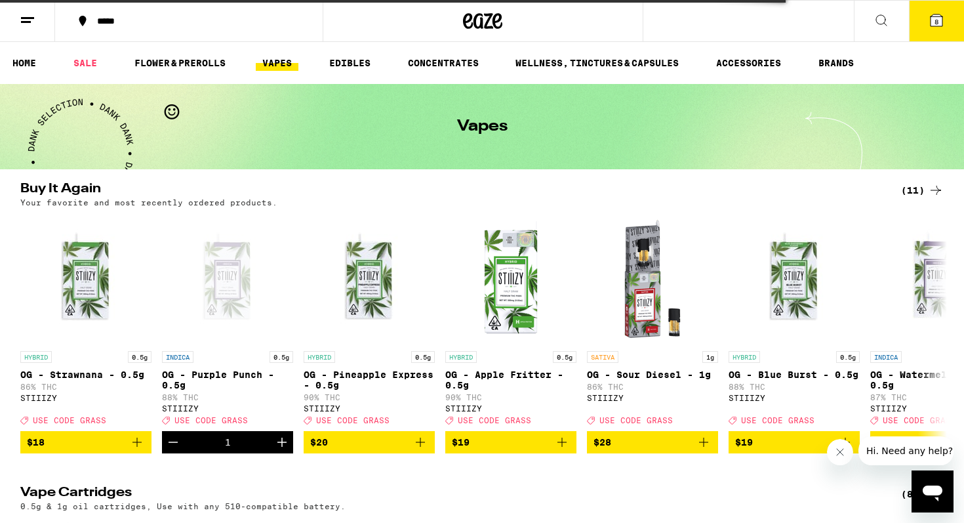
click at [291, 56] on link "VAPES" at bounding box center [277, 63] width 43 height 16
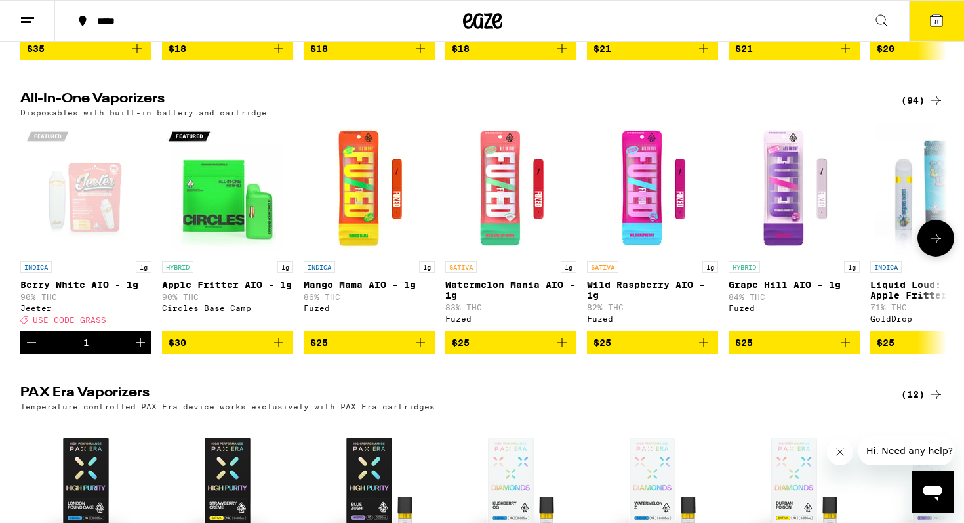
scroll to position [669, 0]
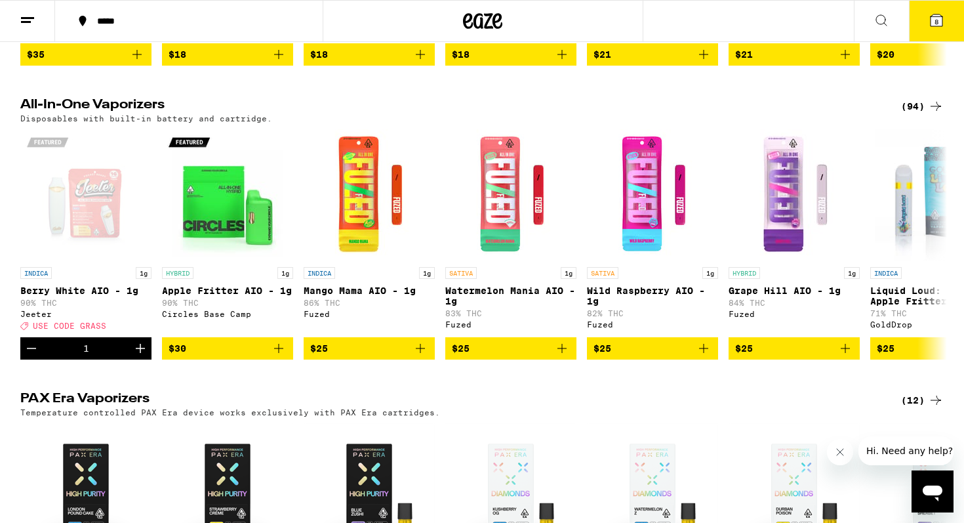
click at [908, 114] on div "(94)" at bounding box center [922, 106] width 43 height 16
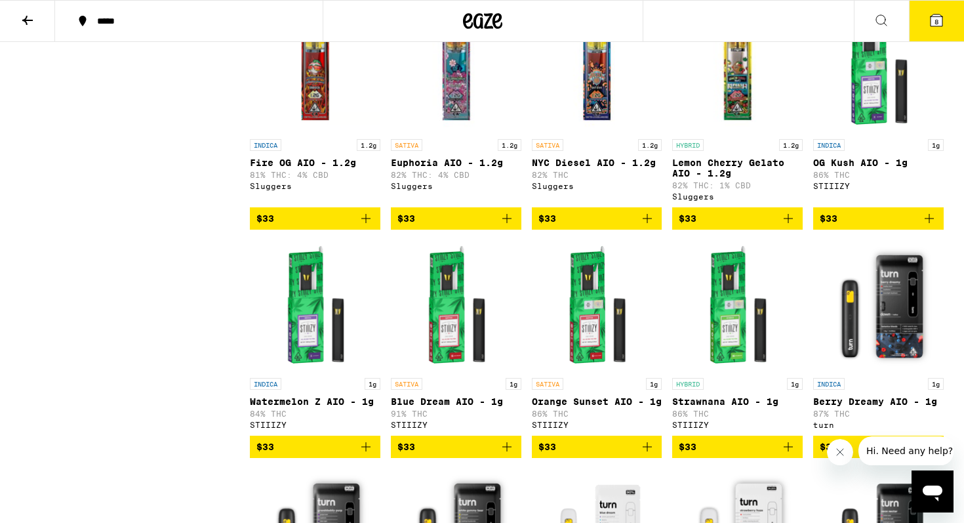
scroll to position [2820, 0]
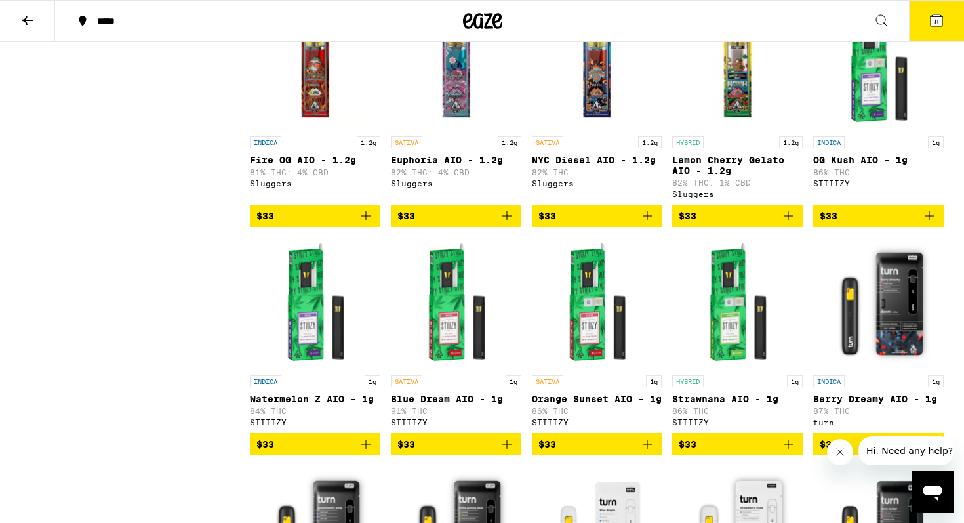
click at [931, 28] on button "8" at bounding box center [936, 21] width 55 height 41
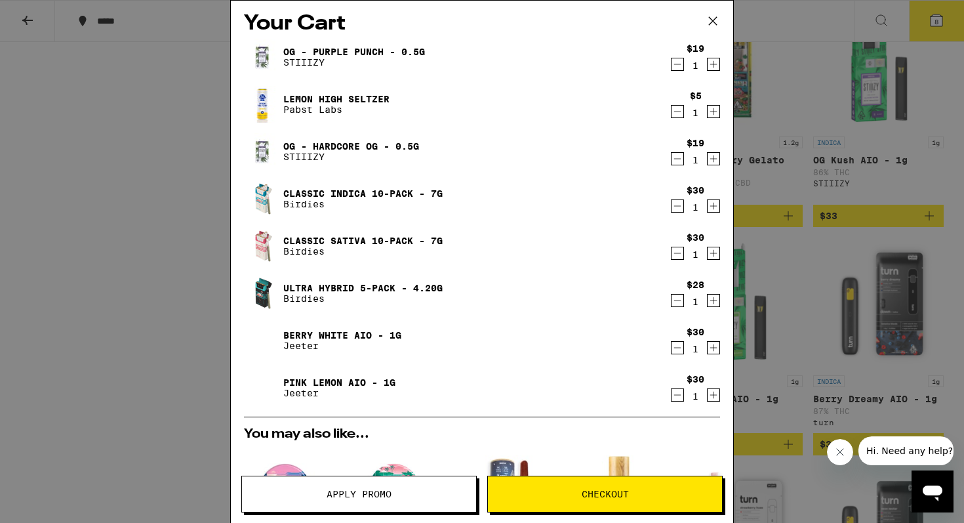
scroll to position [6, 0]
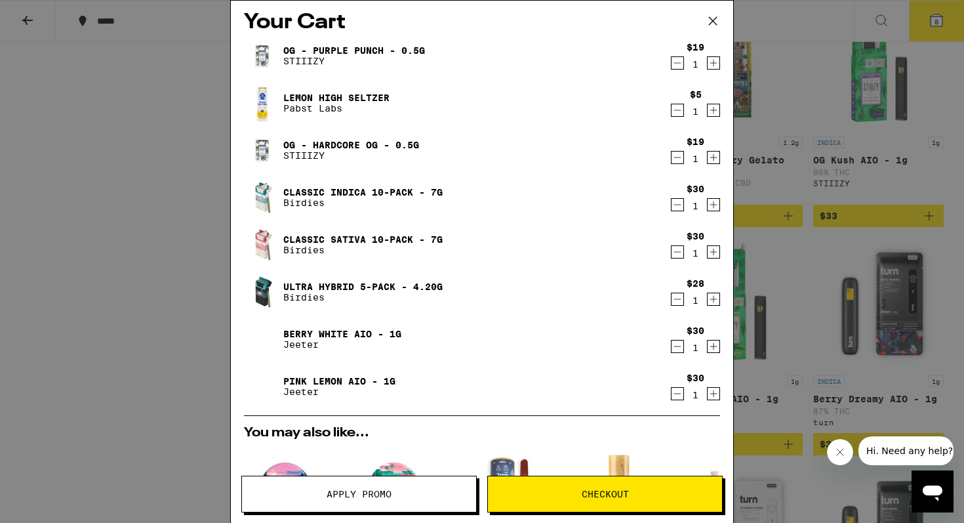
click at [685, 164] on div "$19 1" at bounding box center [695, 150] width 49 height 28
click at [678, 159] on icon "Decrement" at bounding box center [678, 158] width 12 height 16
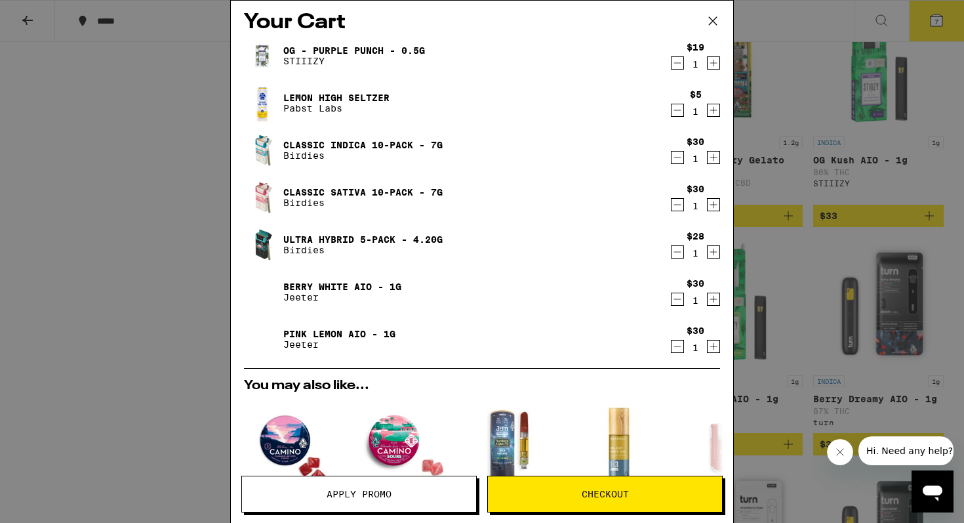
click at [674, 60] on icon "Decrement" at bounding box center [678, 63] width 12 height 16
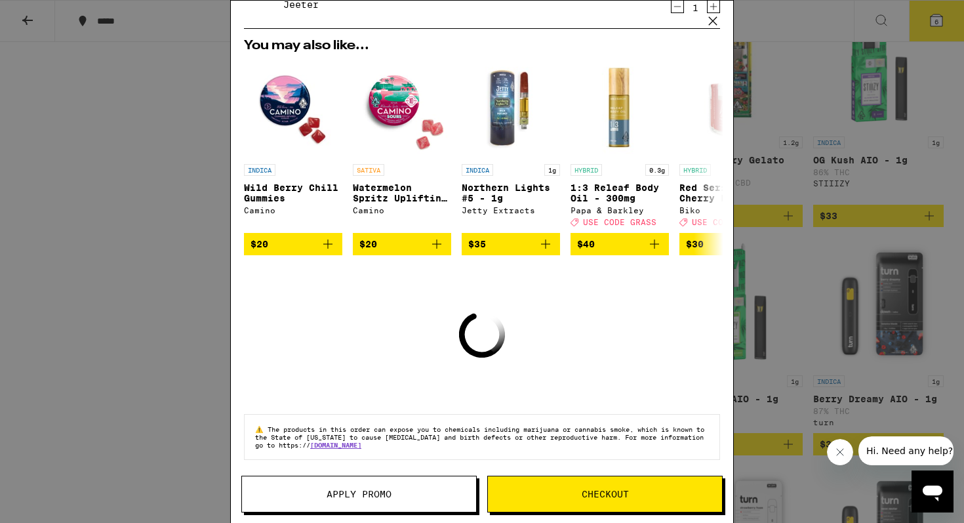
scroll to position [310, 0]
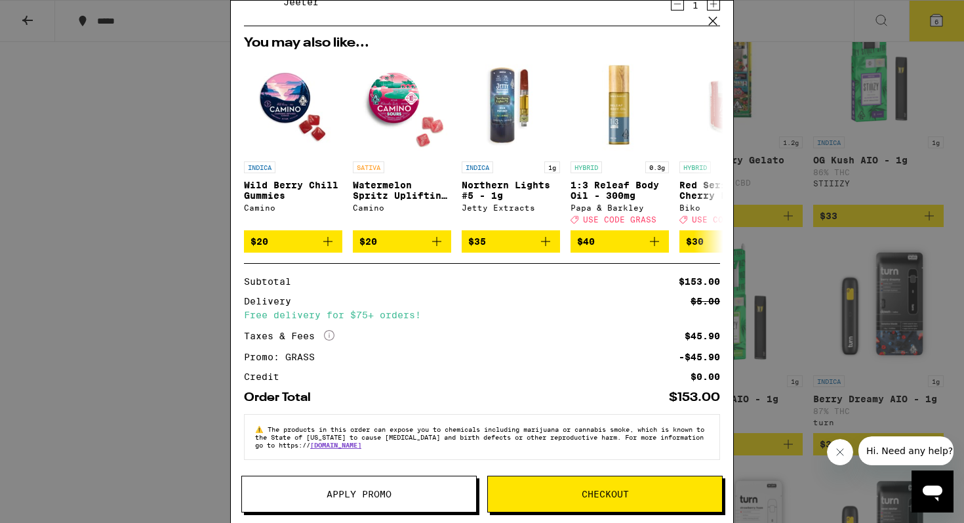
click at [599, 485] on button "Checkout" at bounding box center [604, 493] width 235 height 37
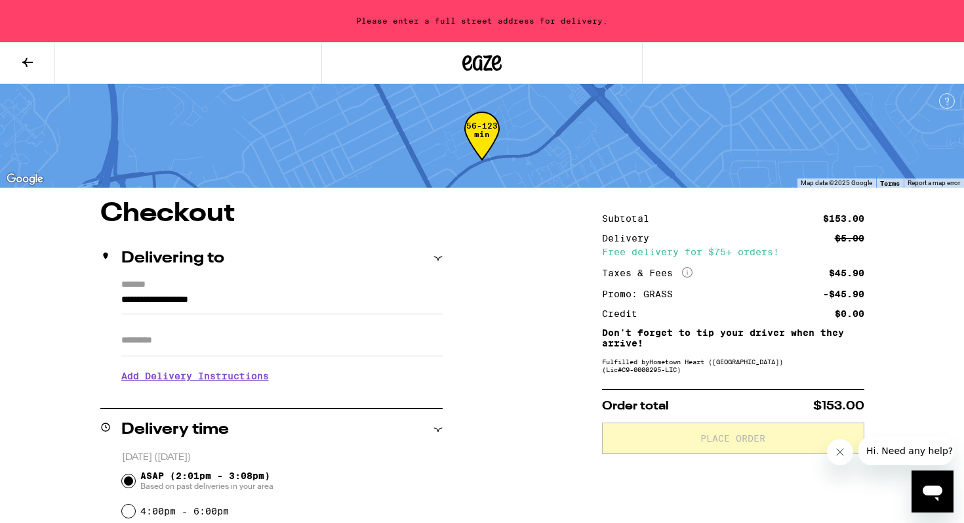
click at [296, 317] on div "Apt/Suite" at bounding box center [281, 335] width 321 height 42
click at [281, 301] on input "**********" at bounding box center [281, 303] width 321 height 22
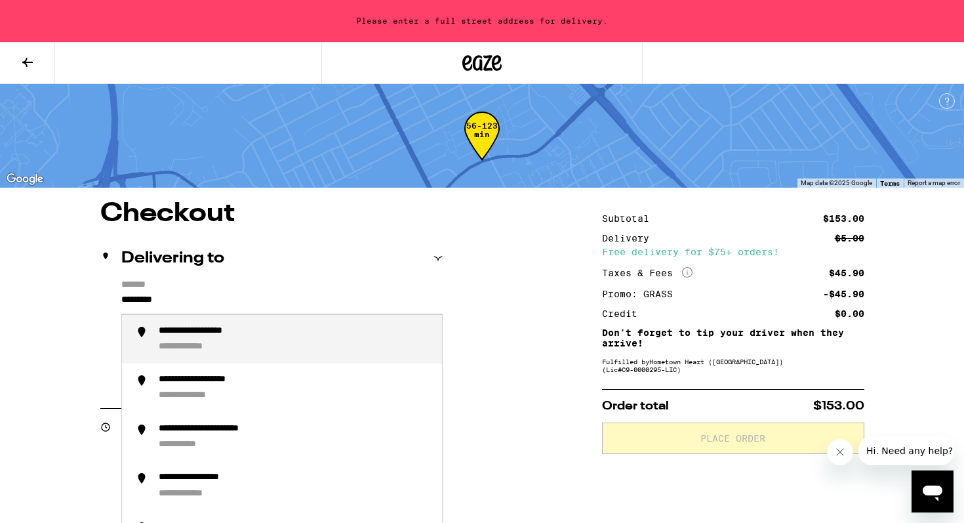
click at [270, 348] on div "**********" at bounding box center [295, 339] width 273 height 28
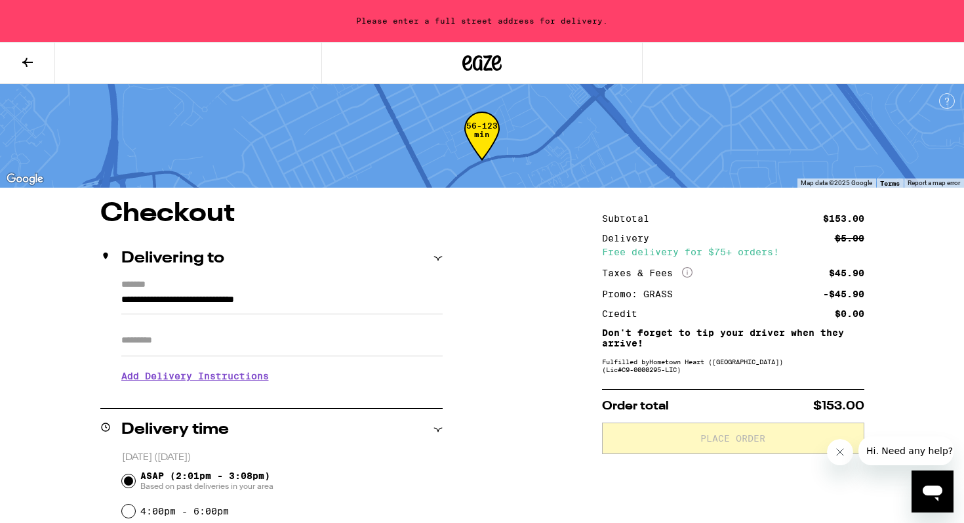
type input "**********"
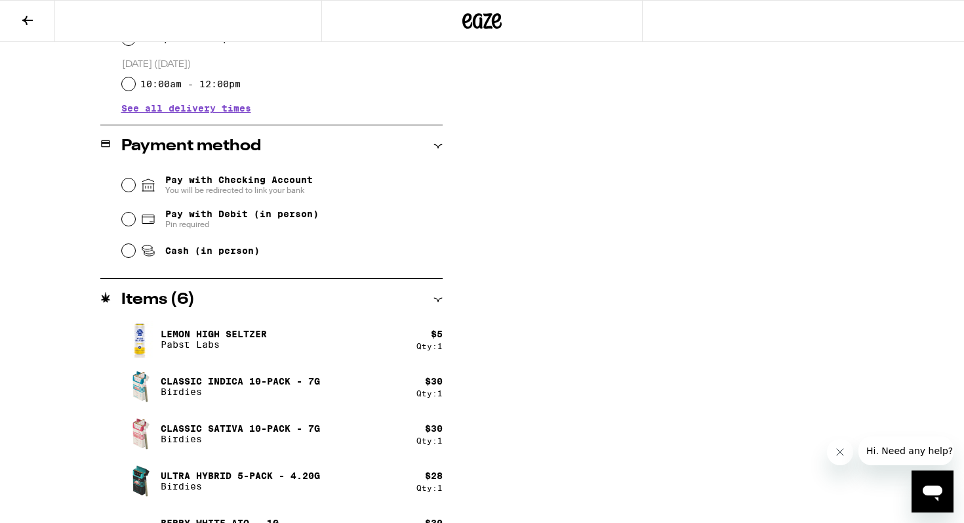
scroll to position [482, 0]
click at [157, 249] on span "Cash (in person)" at bounding box center [199, 251] width 119 height 16
click at [135, 249] on input "Cash (in person)" at bounding box center [128, 251] width 13 height 13
radio input "true"
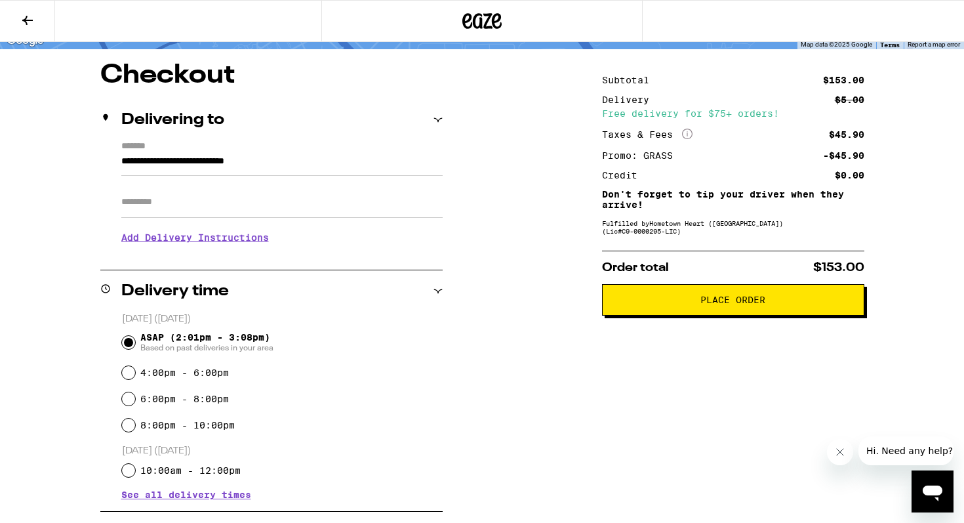
scroll to position [0, 0]
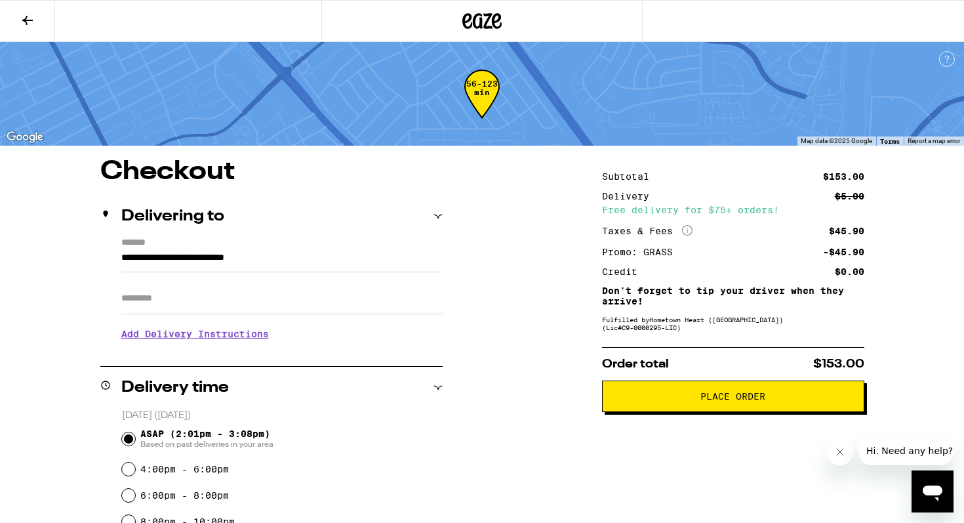
click at [685, 411] on button "Place Order" at bounding box center [733, 395] width 262 height 31
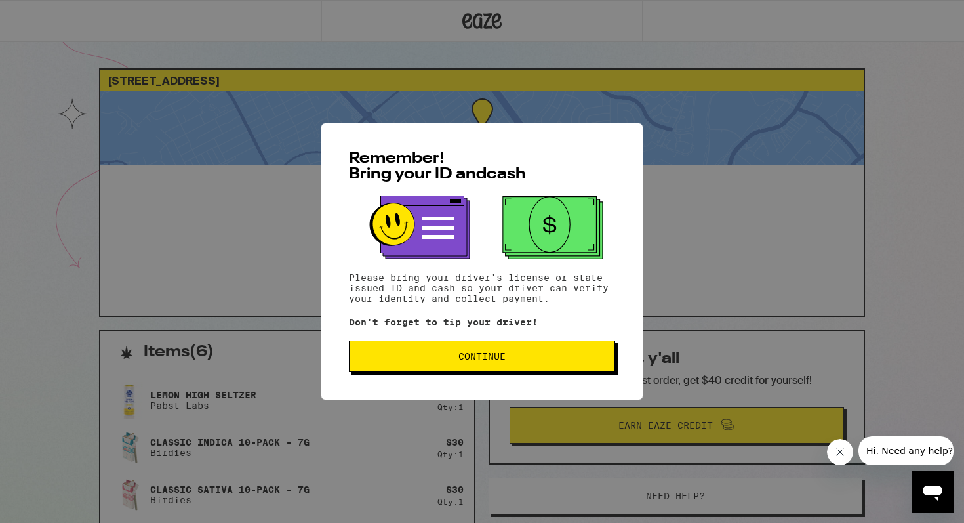
click at [554, 361] on span "Continue" at bounding box center [482, 356] width 244 height 9
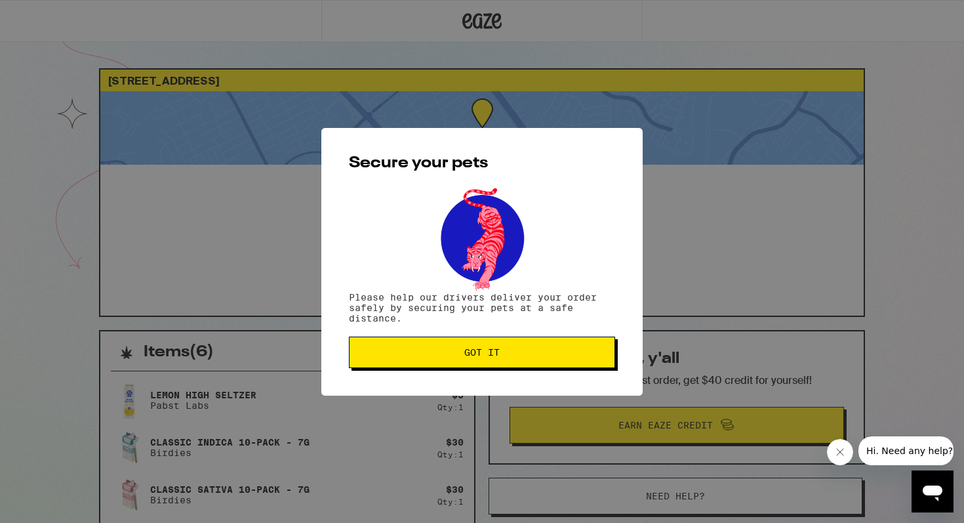
click at [528, 355] on span "Got it" at bounding box center [482, 352] width 244 height 9
